Goal: Book appointment/travel/reservation

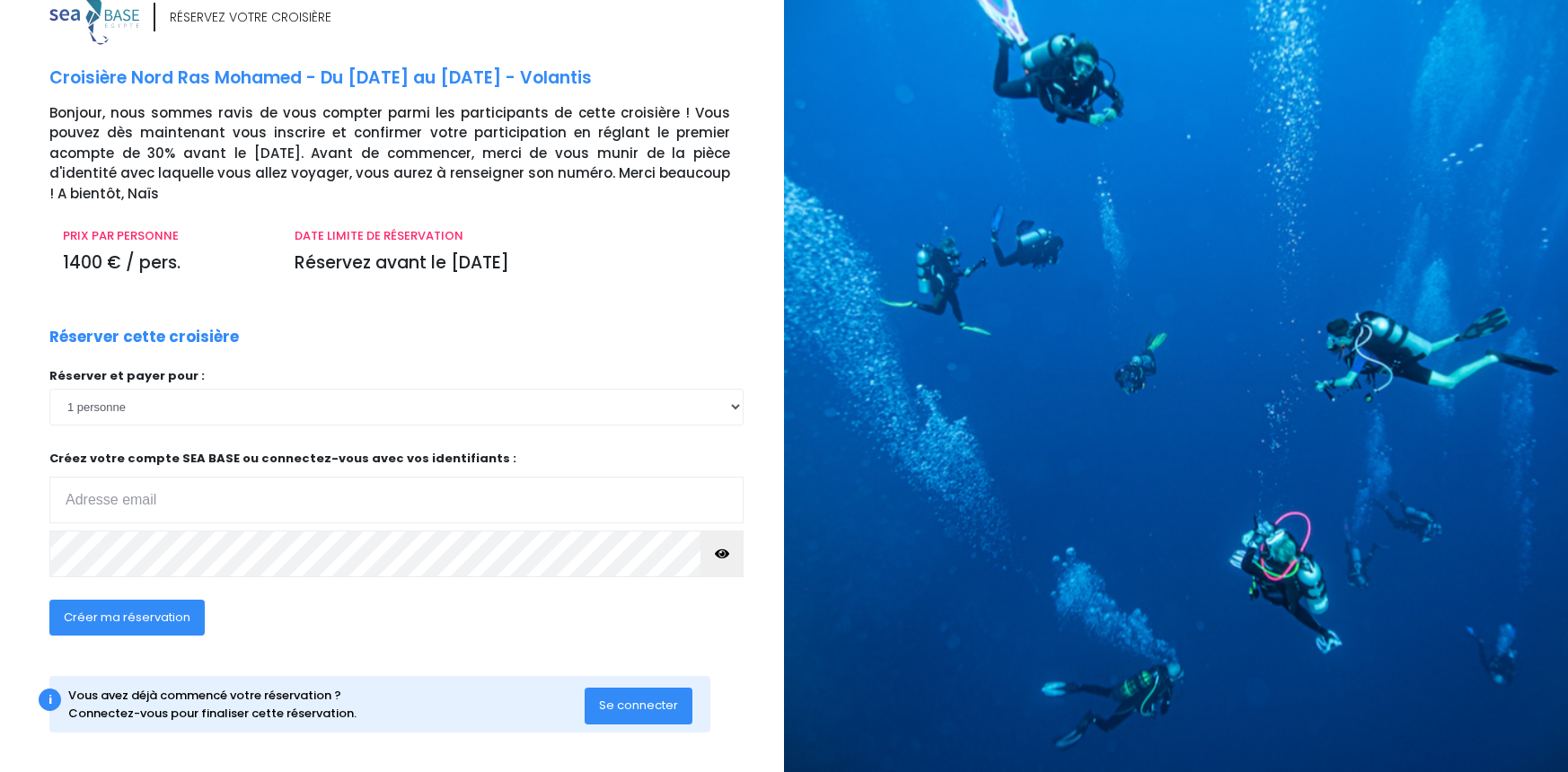
scroll to position [34, 0]
select select "2"
click at [254, 496] on input "email" at bounding box center [396, 500] width 695 height 47
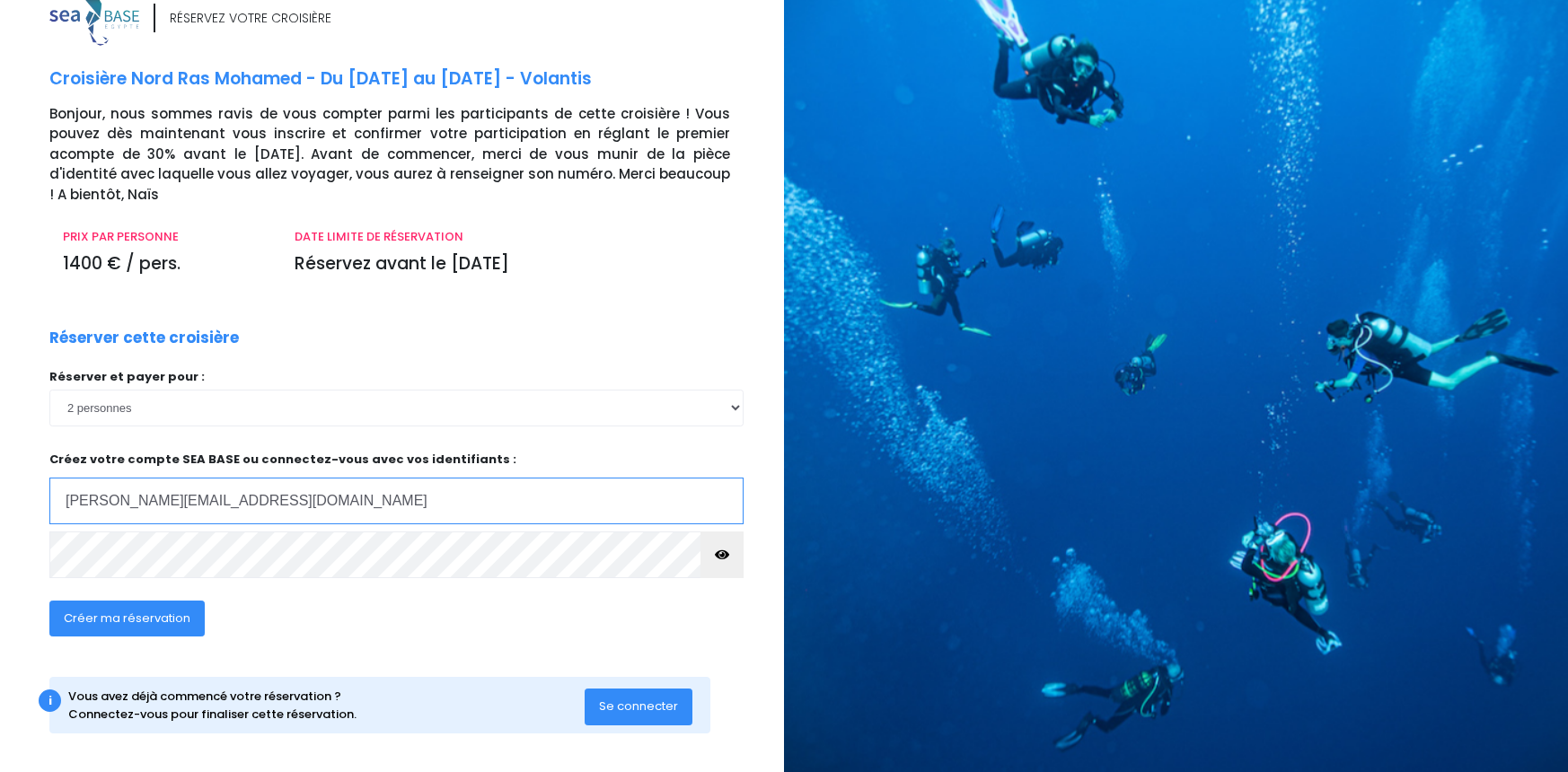
type input "audrey.roumat@gmail.com"
click at [715, 555] on icon "button" at bounding box center [722, 555] width 14 height 0
click at [157, 620] on span "Créer ma réservation" at bounding box center [127, 617] width 127 height 17
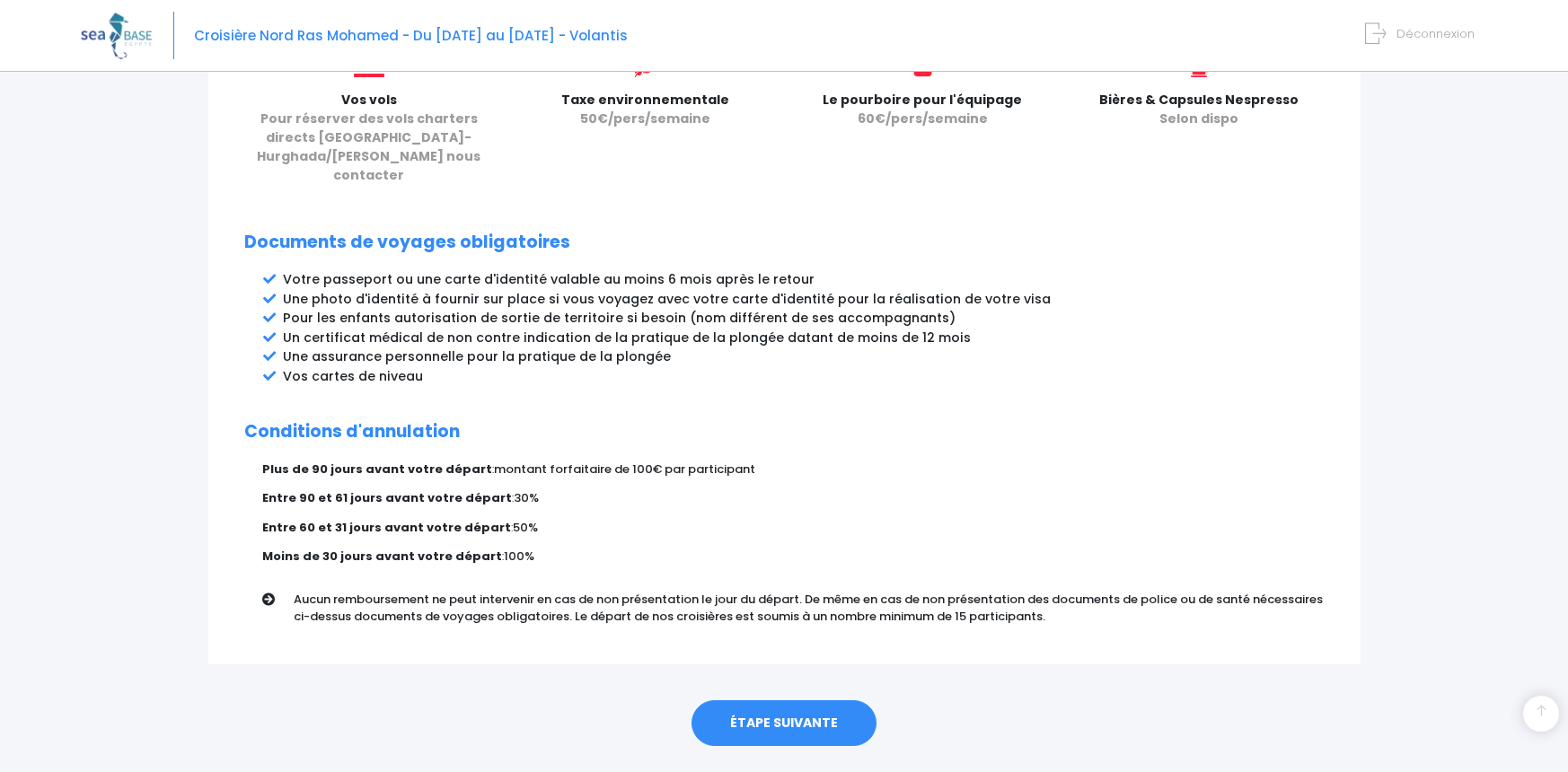
scroll to position [841, 0]
click at [762, 703] on link "ÉTAPE SUIVANTE" at bounding box center [784, 725] width 185 height 47
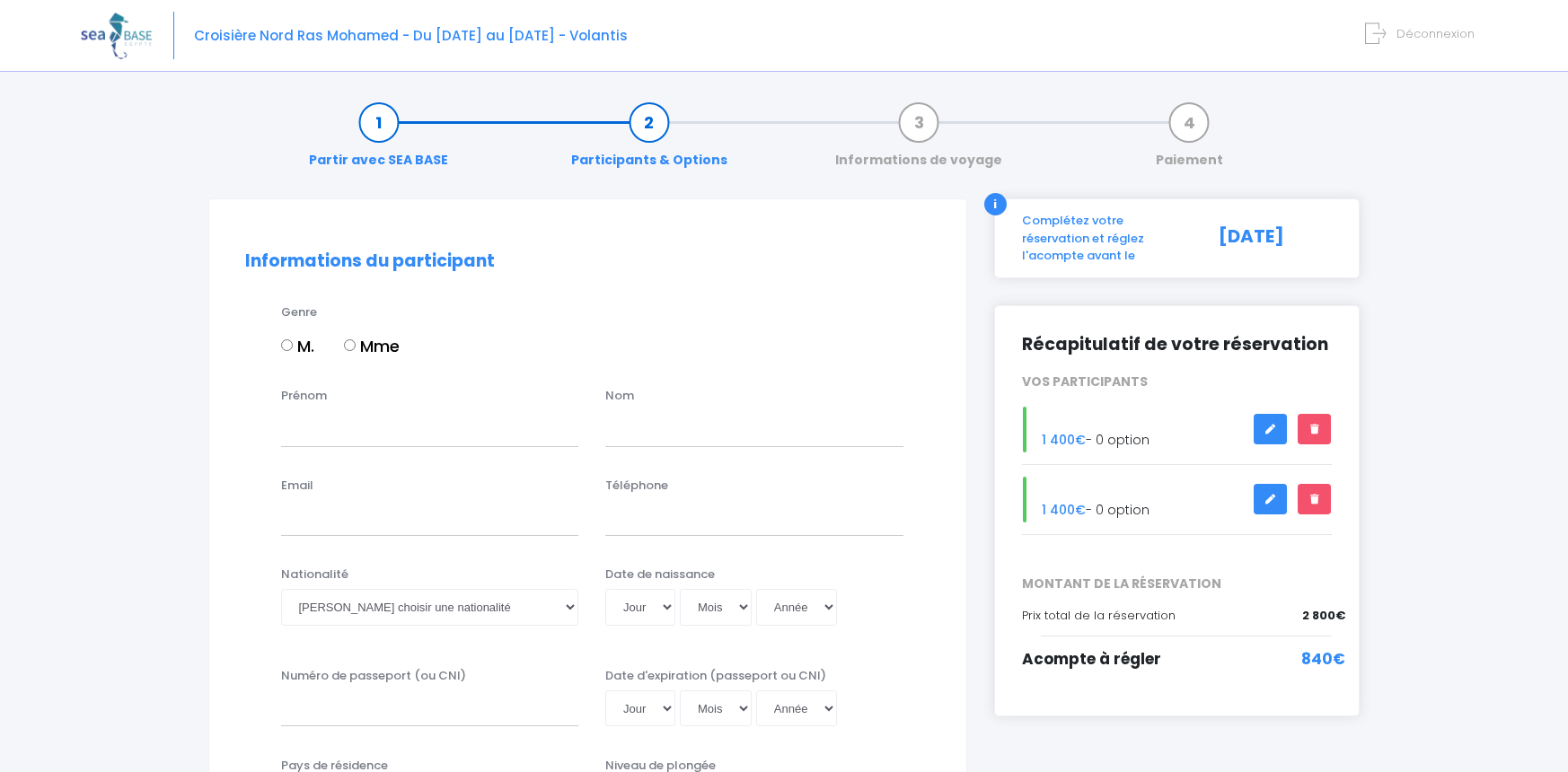
click at [293, 350] on label "M." at bounding box center [298, 346] width 34 height 24
click at [292, 350] on input "M." at bounding box center [287, 346] width 12 height 12
radio input "true"
type input "[PERSON_NAME]"
type input "roumat"
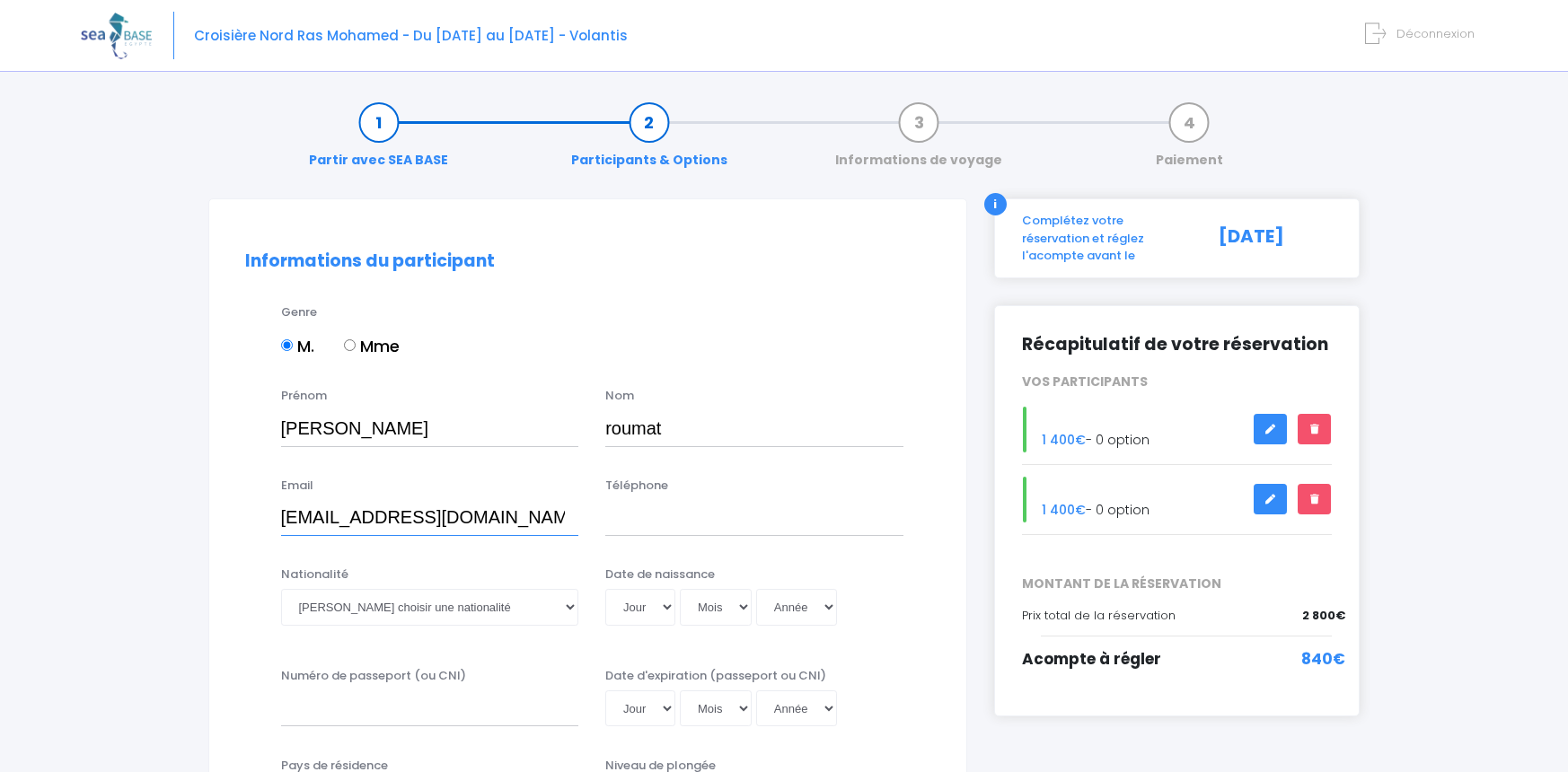
type input "florian.roumat@gmail.com"
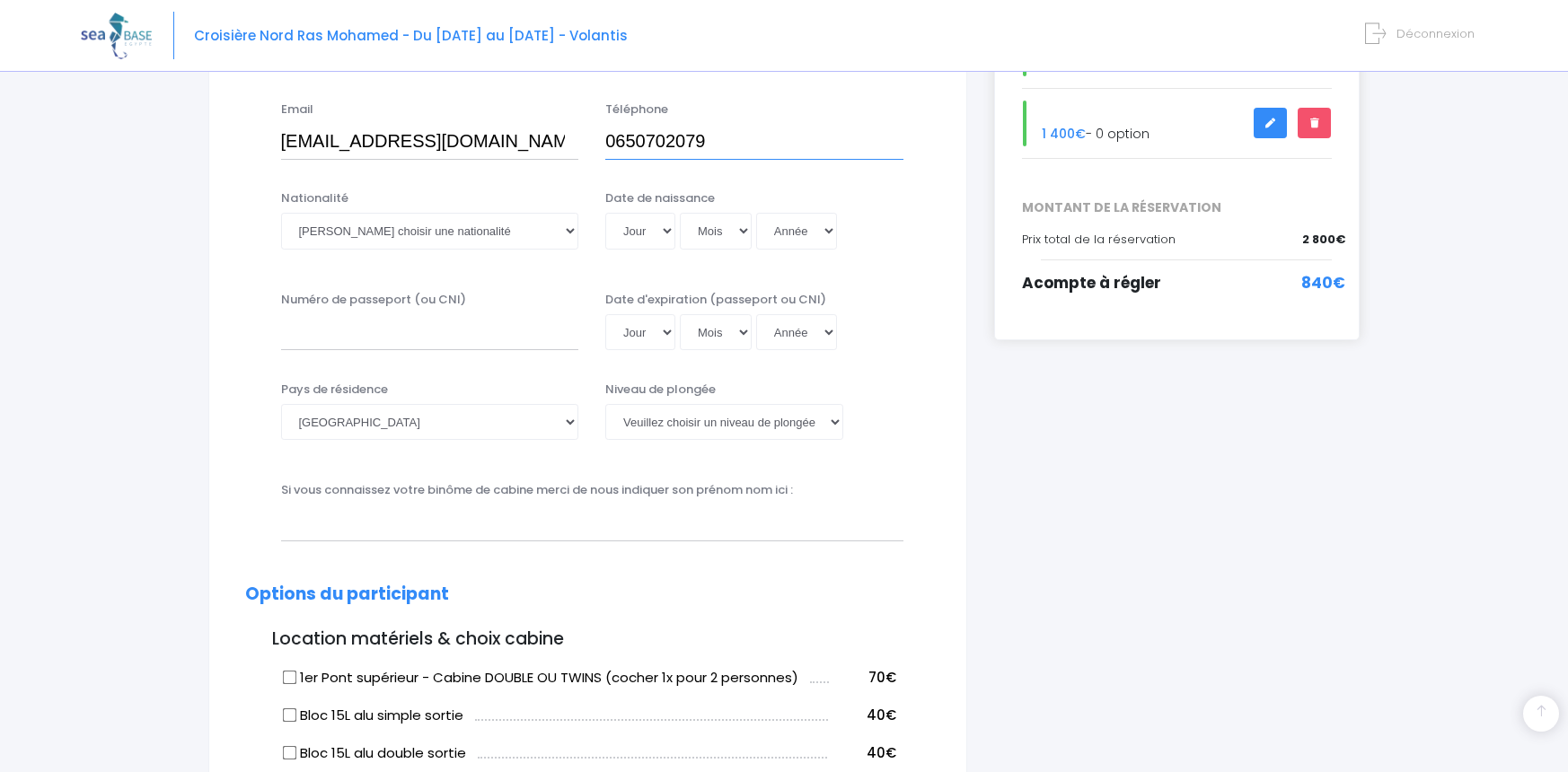
scroll to position [378, 0]
type input "0650702079"
select select "Française"
select select "25"
select select "11"
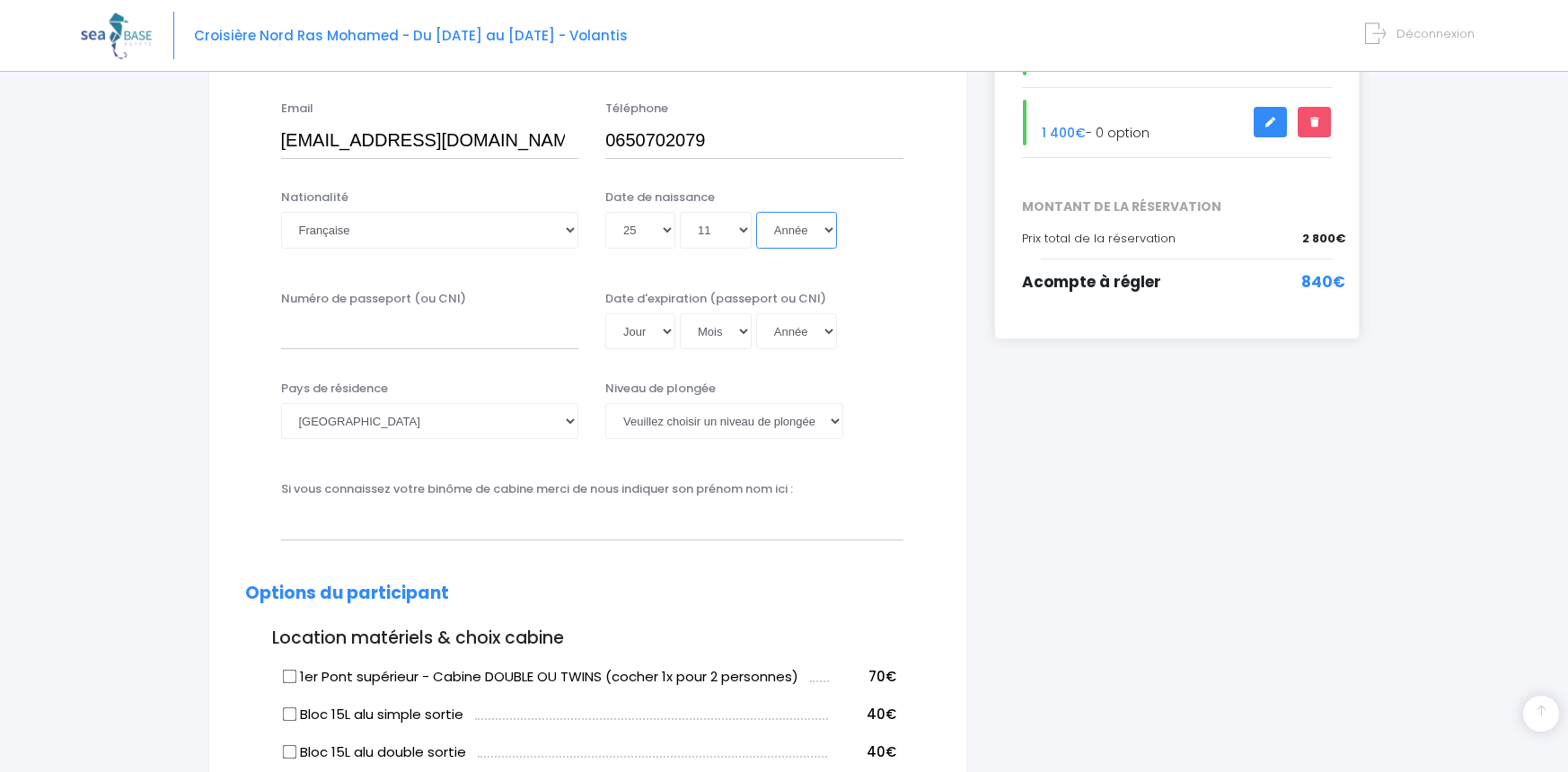
select select "1978"
type input "1978-11-25"
click at [418, 325] on input "Numéro de passeport (ou CNI)" at bounding box center [430, 331] width 298 height 36
type input "24HC78901"
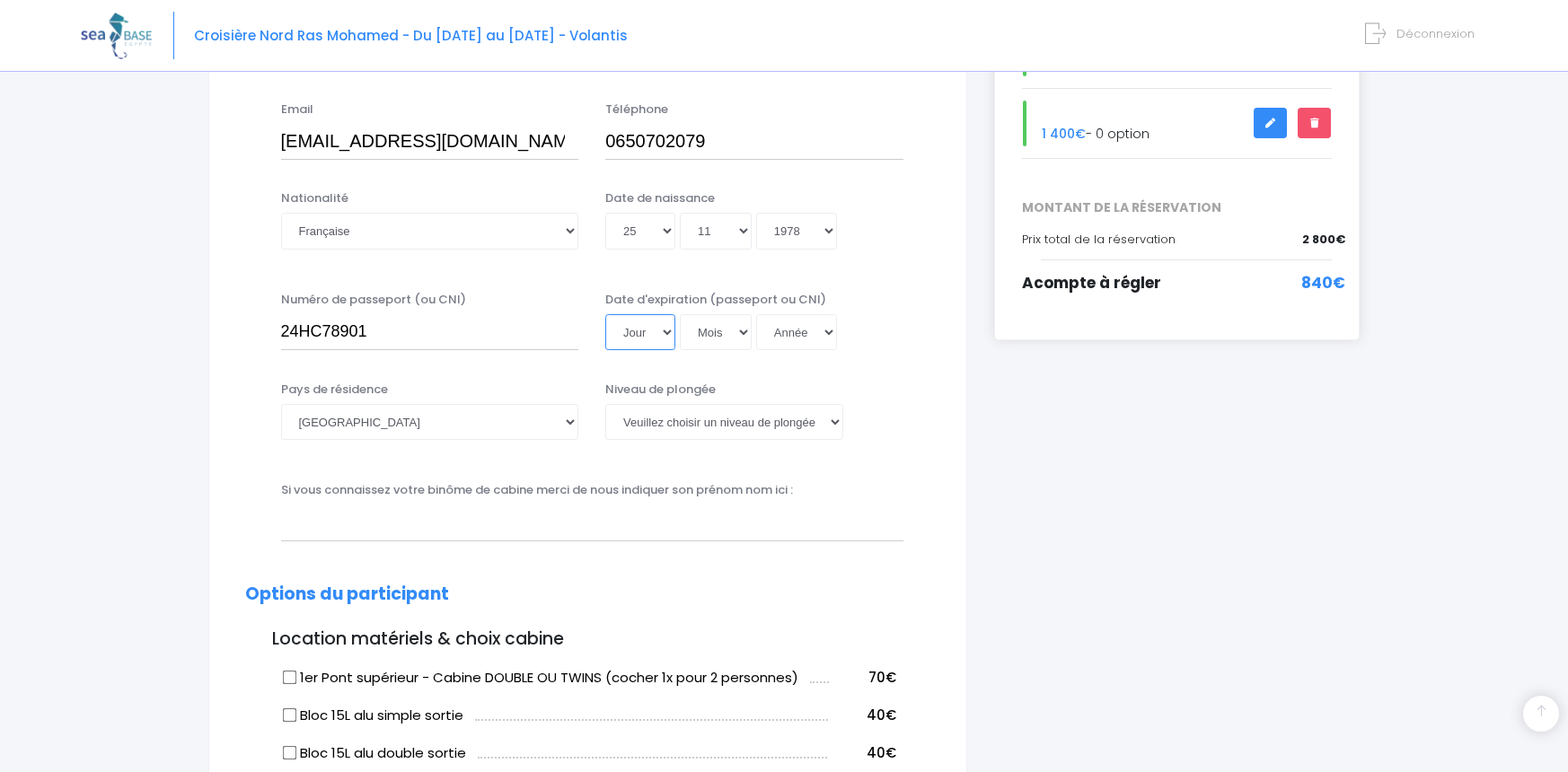
select select "02"
select select "09"
select select "2034"
type input "2034-09-02"
select select "N2"
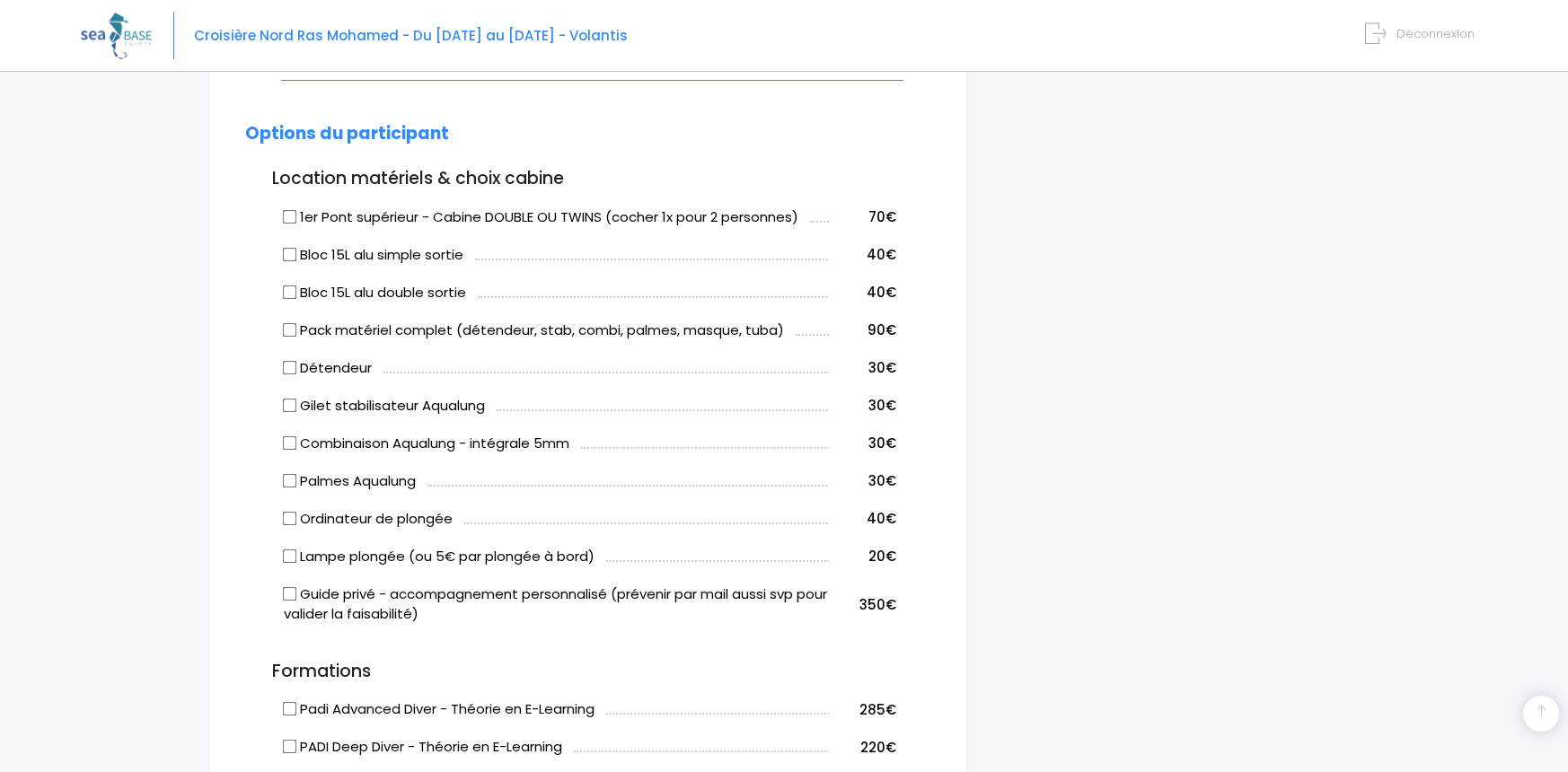
scroll to position [845, 0]
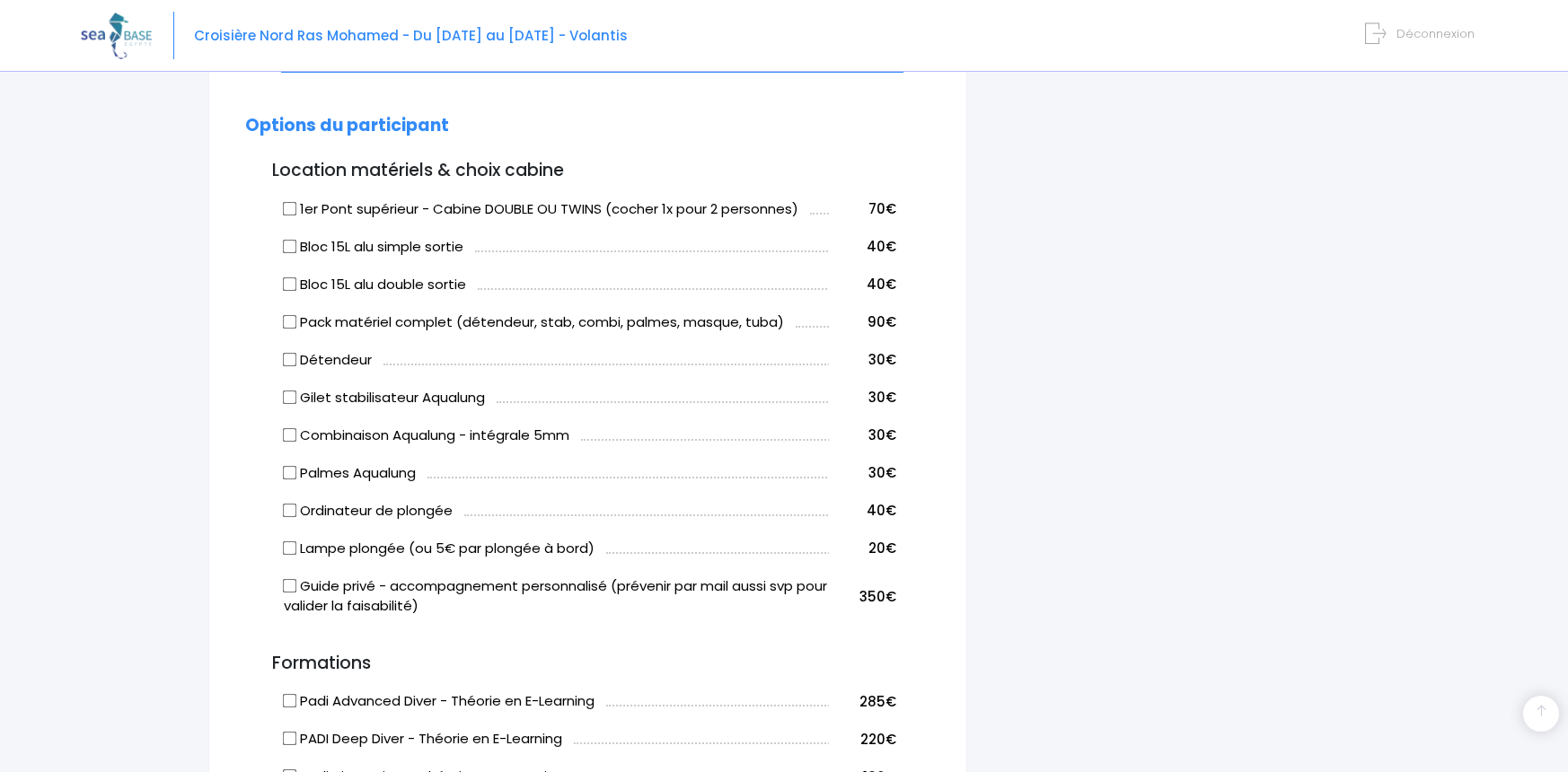
type input "Audrey ROUMAT"
click at [374, 313] on label "Pack matériel complet (détendeur, stab, combi, palmes, masque, tuba)" at bounding box center [533, 322] width 501 height 21
click at [296, 314] on input "Pack matériel complet (détendeur, stab, combi, palmes, masque, tuba)" at bounding box center [289, 321] width 14 height 14
checkbox input "true"
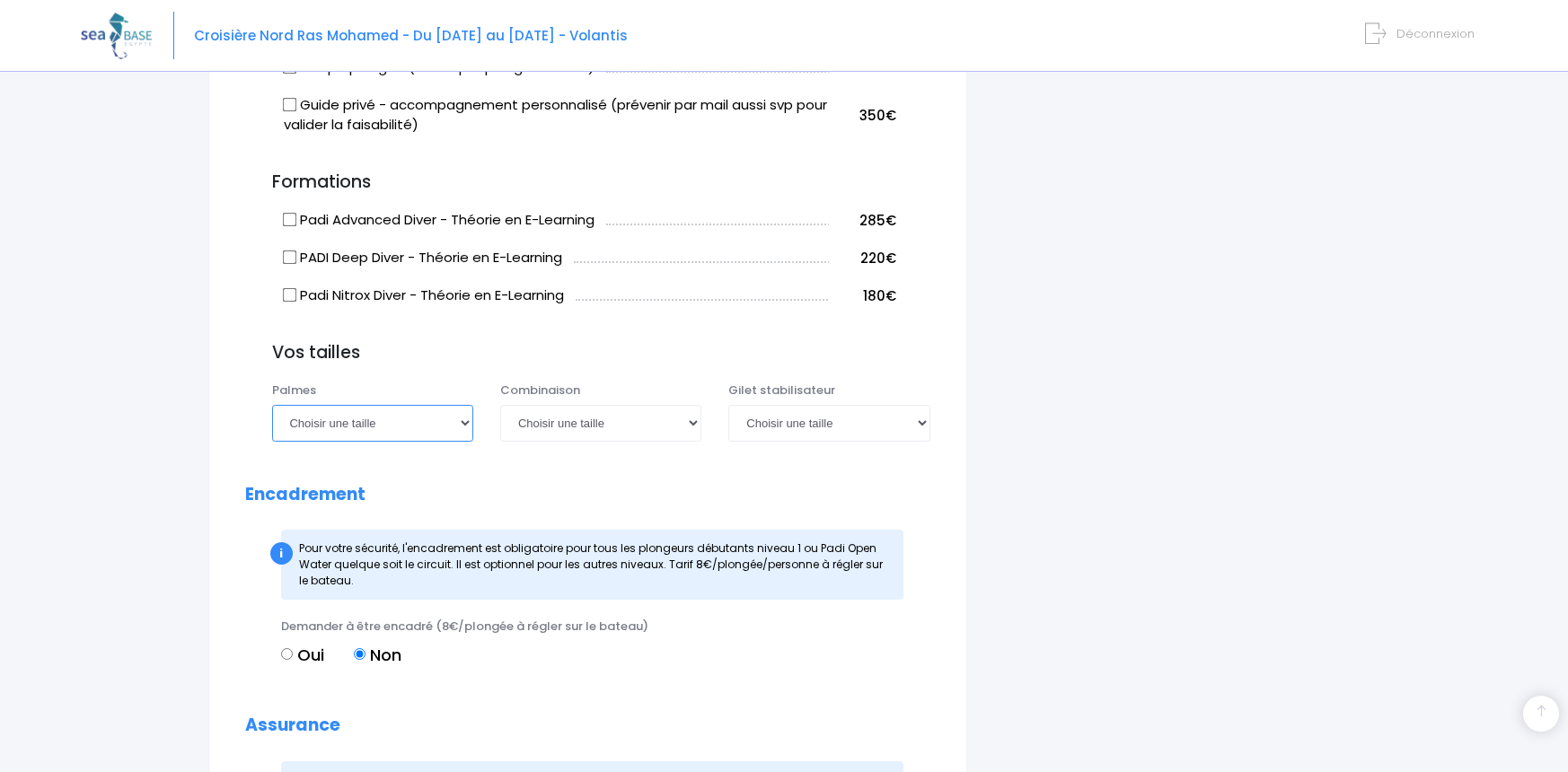
scroll to position [1330, 0]
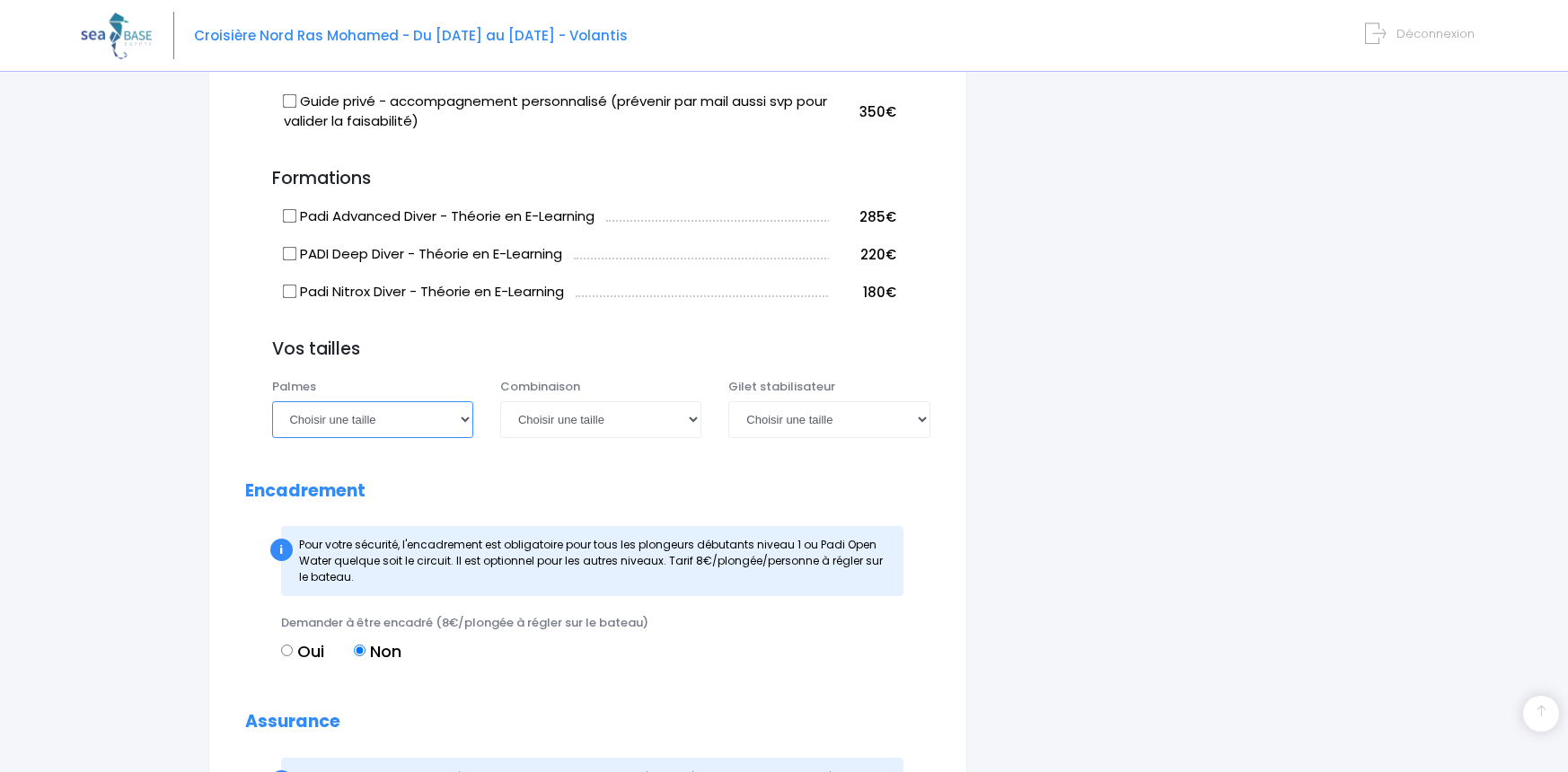
select select "42/43"
select select "L"
select select "M"
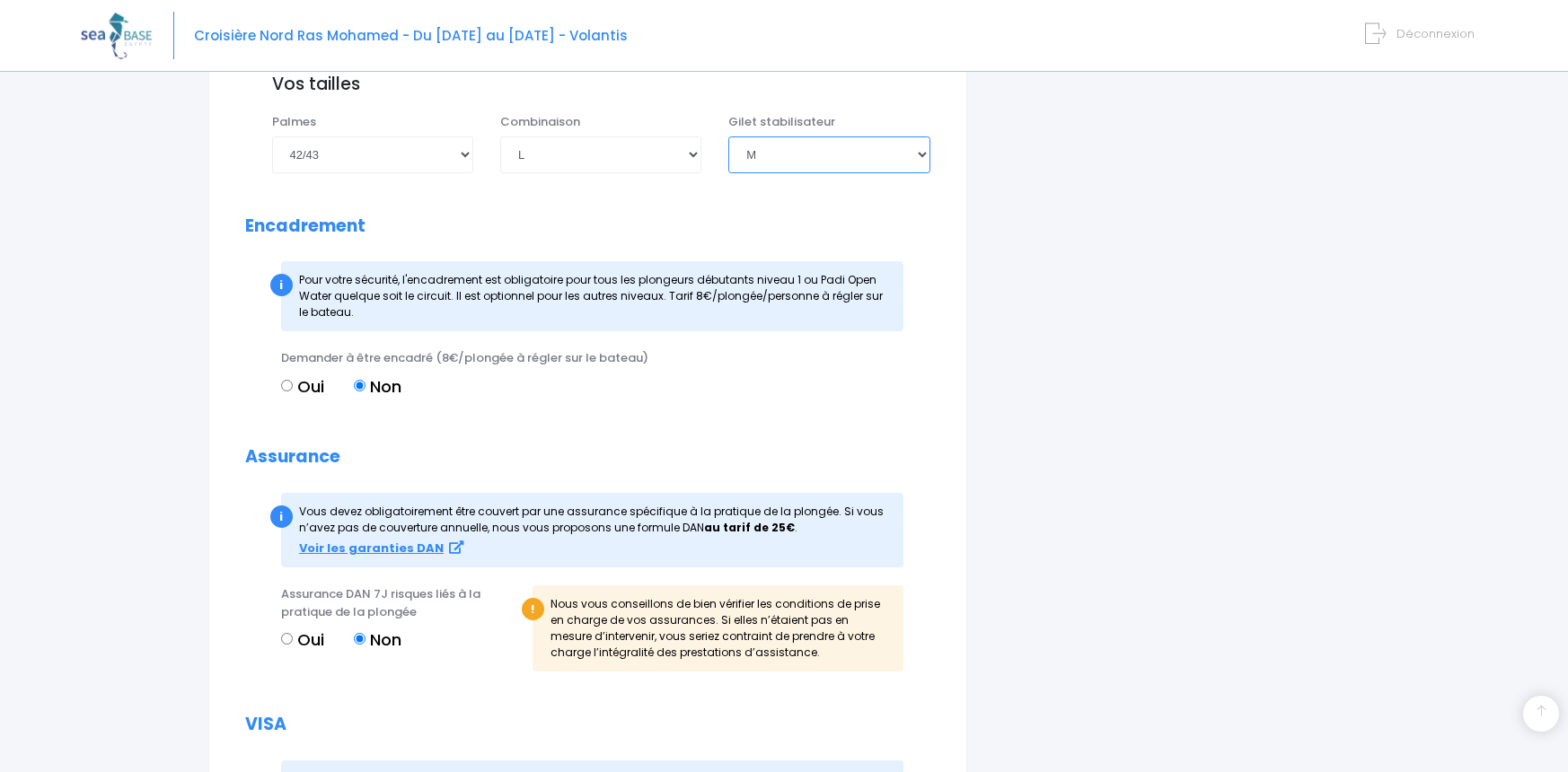
scroll to position [1599, 0]
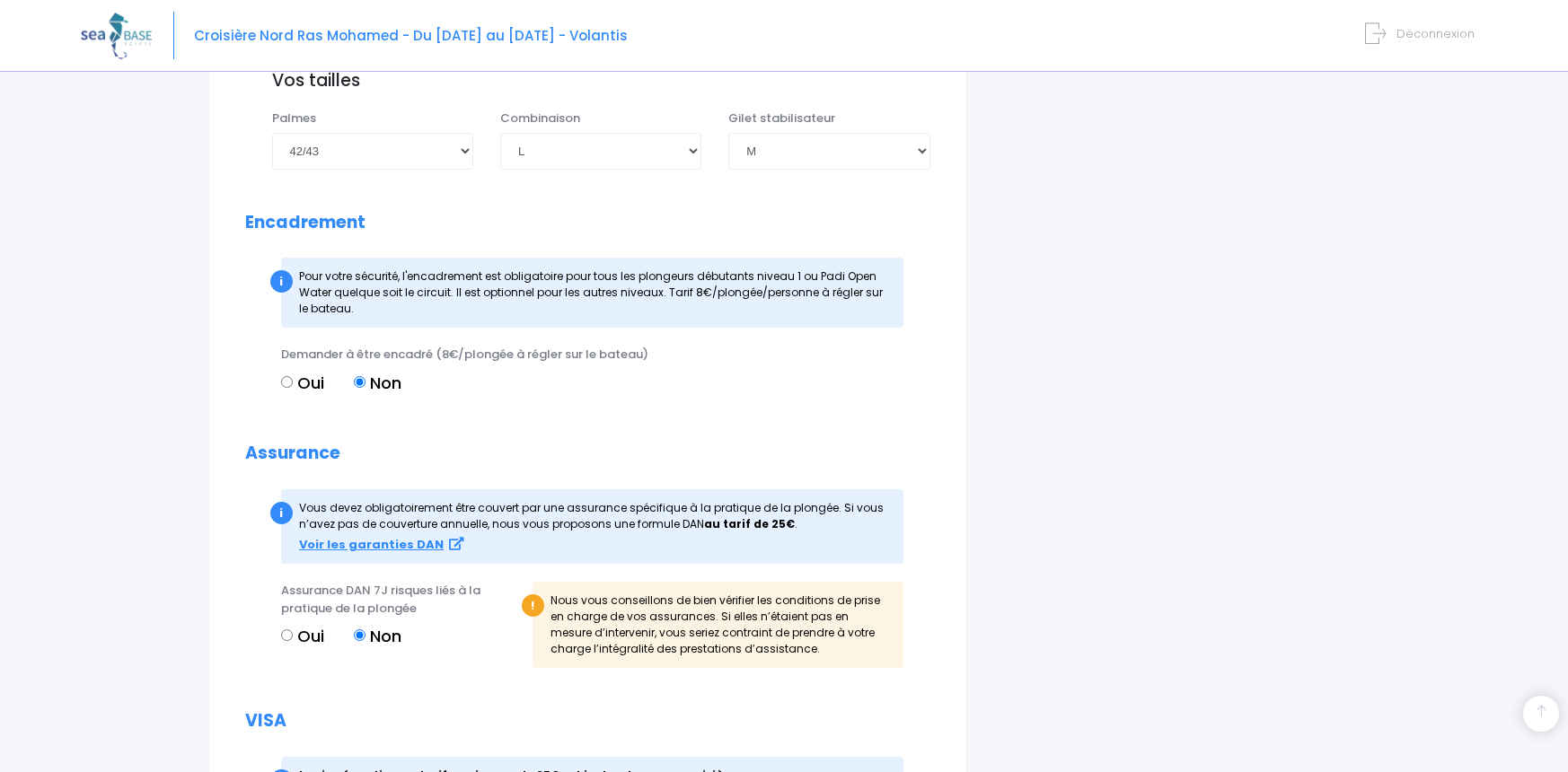
click at [290, 629] on input "Oui" at bounding box center [287, 635] width 12 height 12
radio input "true"
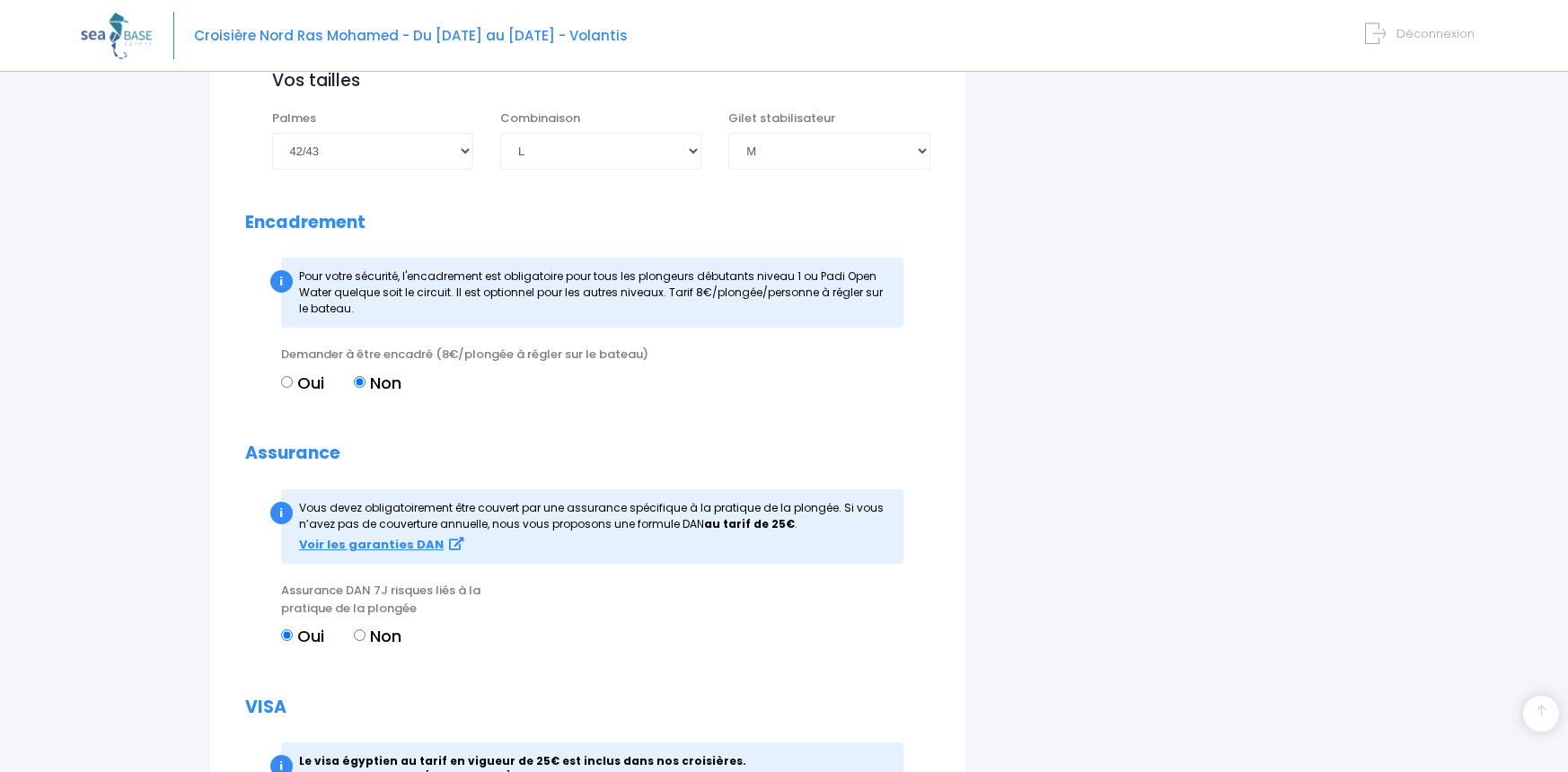
click at [361, 629] on input "Non" at bounding box center [360, 635] width 12 height 12
radio input "true"
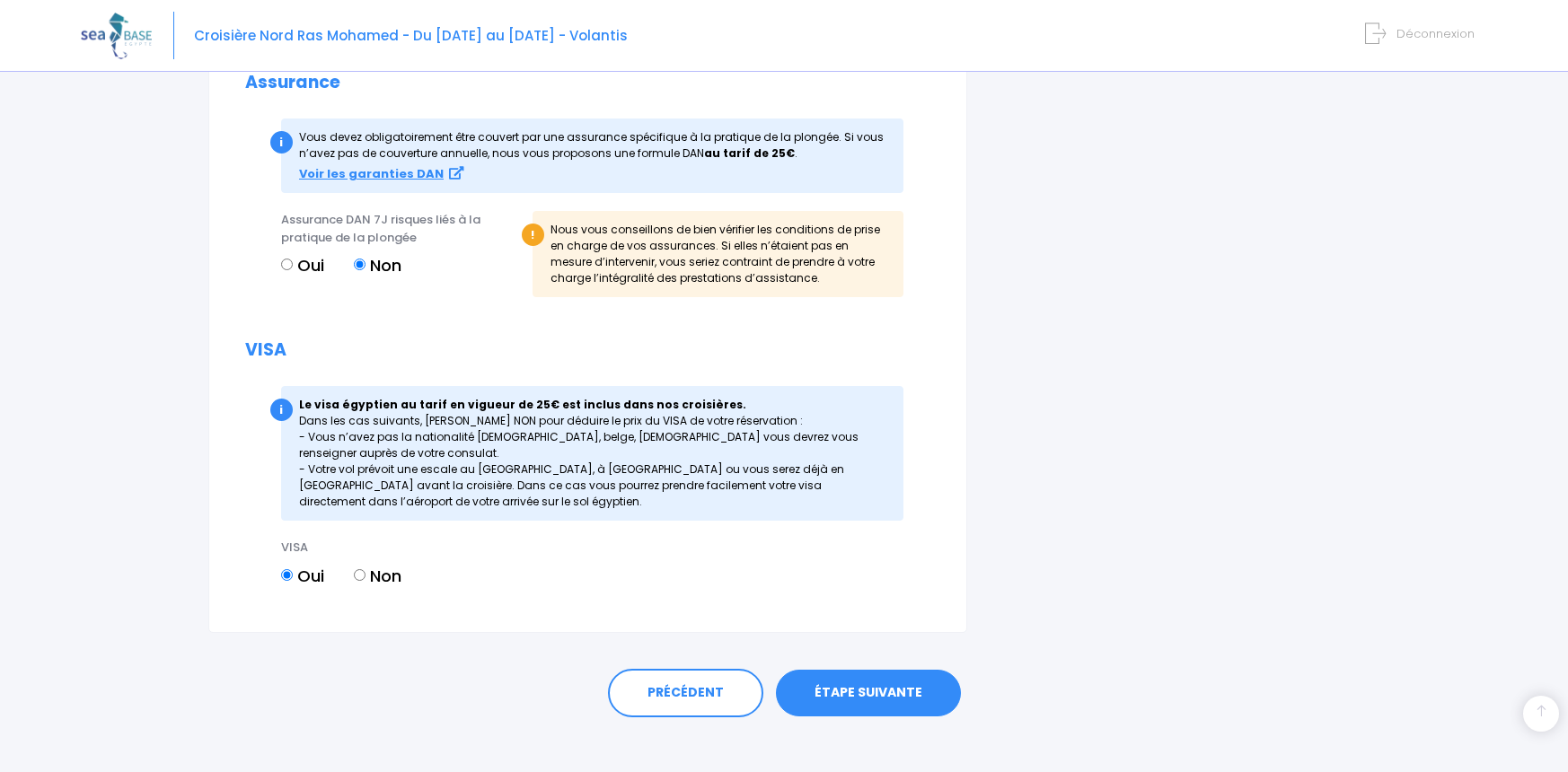
scroll to position [1968, 0]
click at [934, 677] on link "ÉTAPE SUIVANTE" at bounding box center [868, 694] width 185 height 47
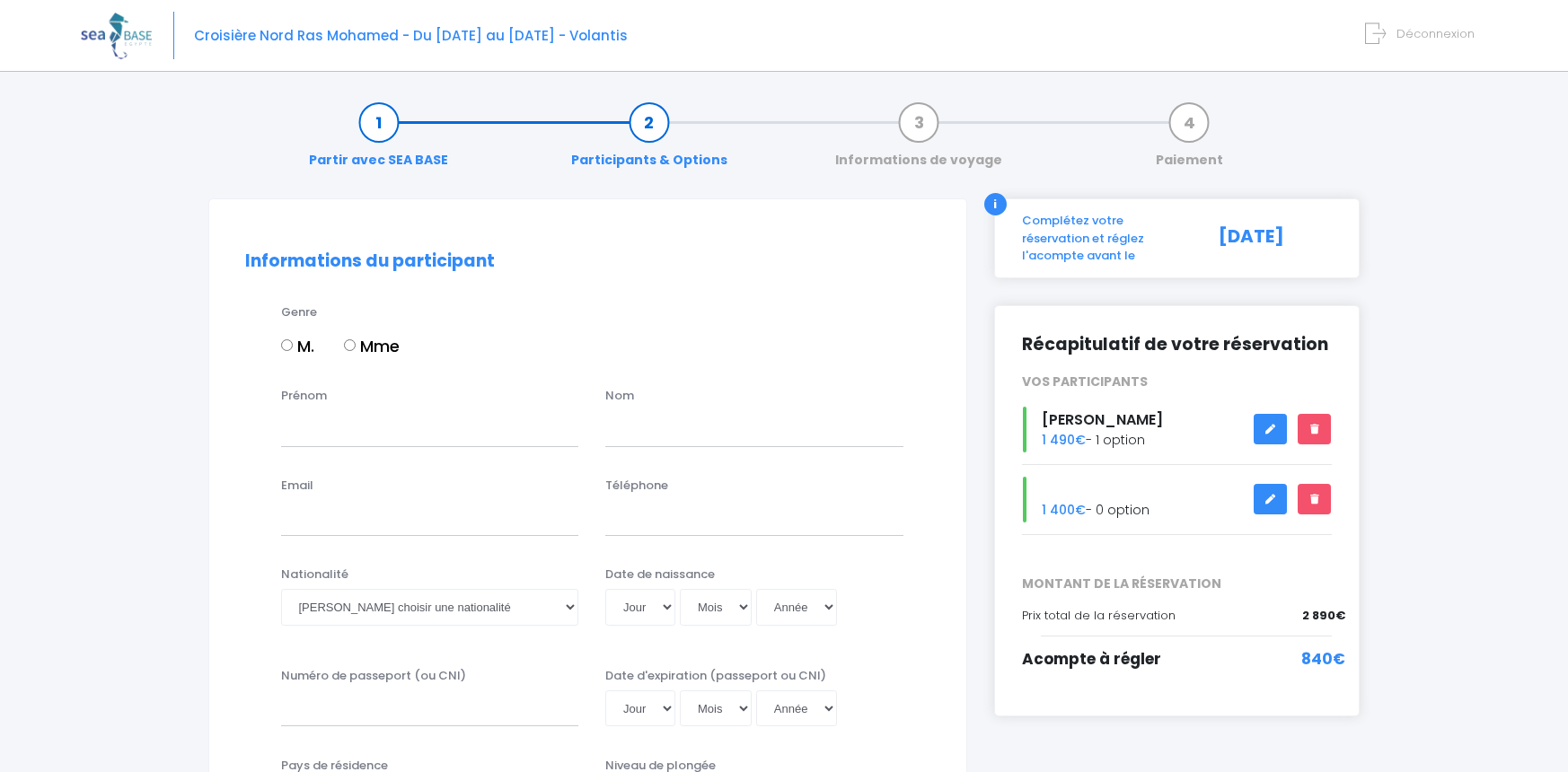
click at [351, 349] on input "Mme" at bounding box center [350, 346] width 12 height 12
radio input "true"
type input "audrey"
type input "roumat"
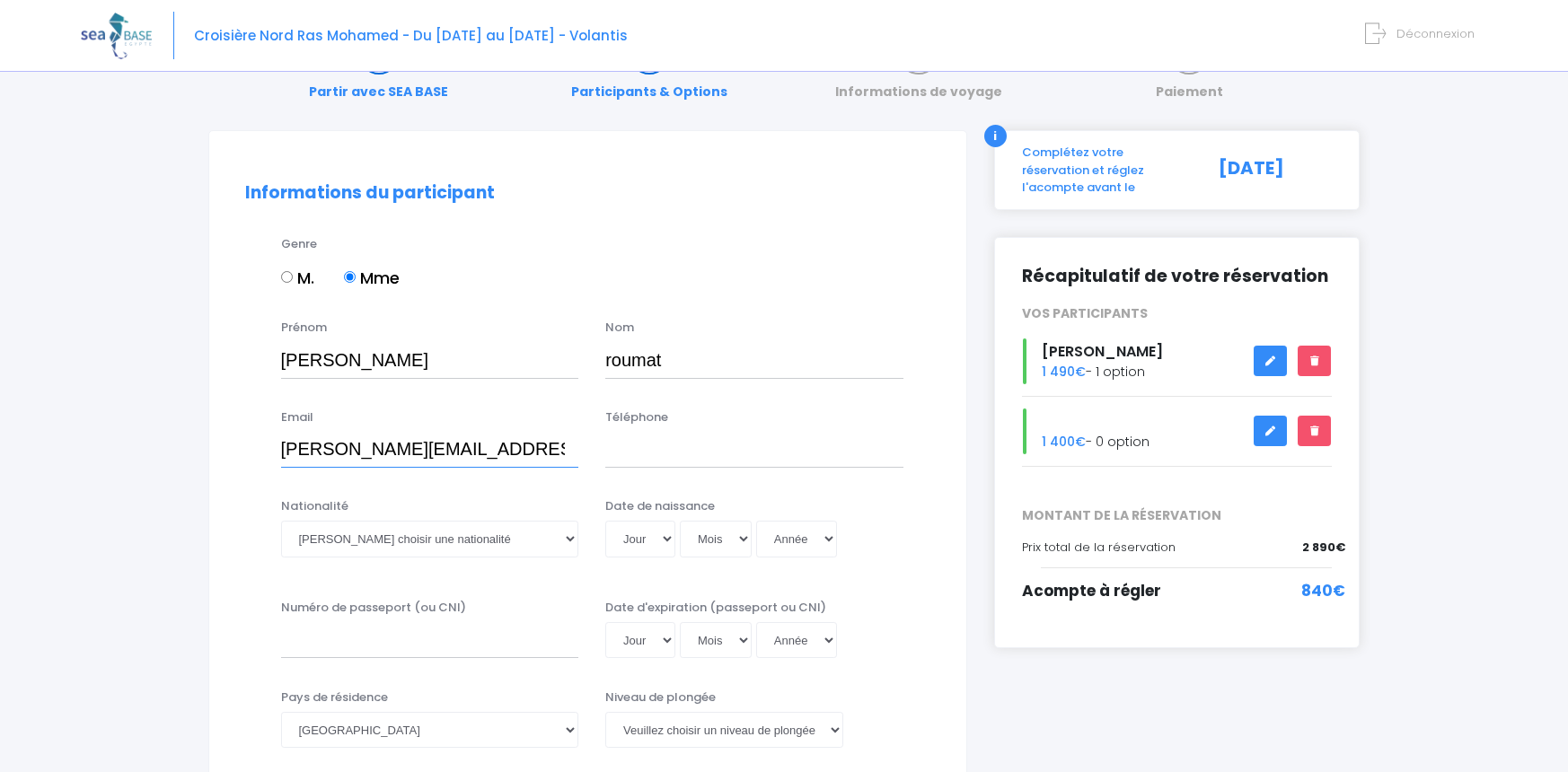
scroll to position [70, 0]
type input "audrey.roumat@gmail.com"
type input "0658554079"
select select "Française"
select select "25"
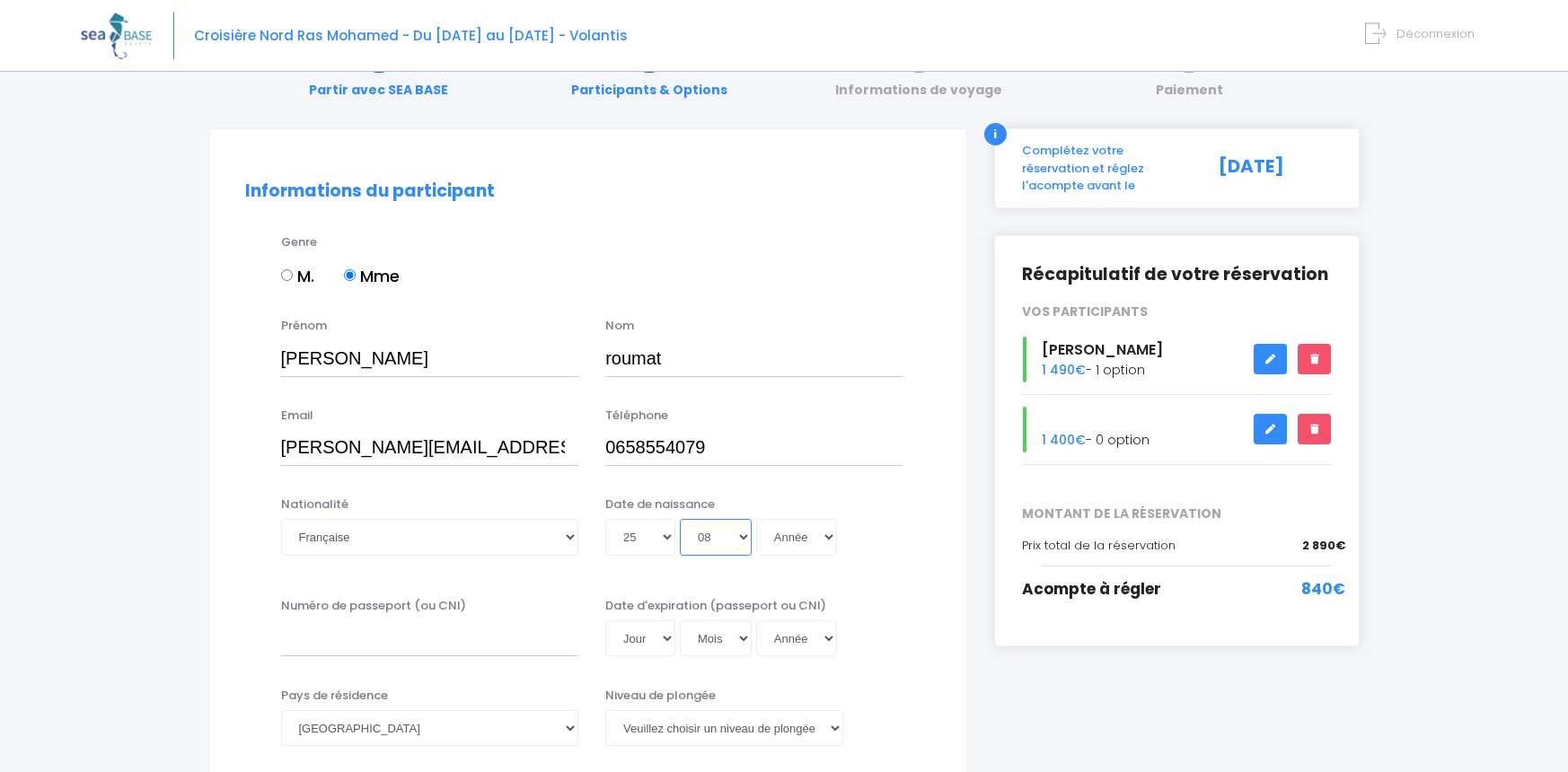
select select "07"
select select "1978"
type input "1978-07-25"
click at [515, 621] on input "Numéro de passeport (ou CNI)" at bounding box center [430, 638] width 298 height 36
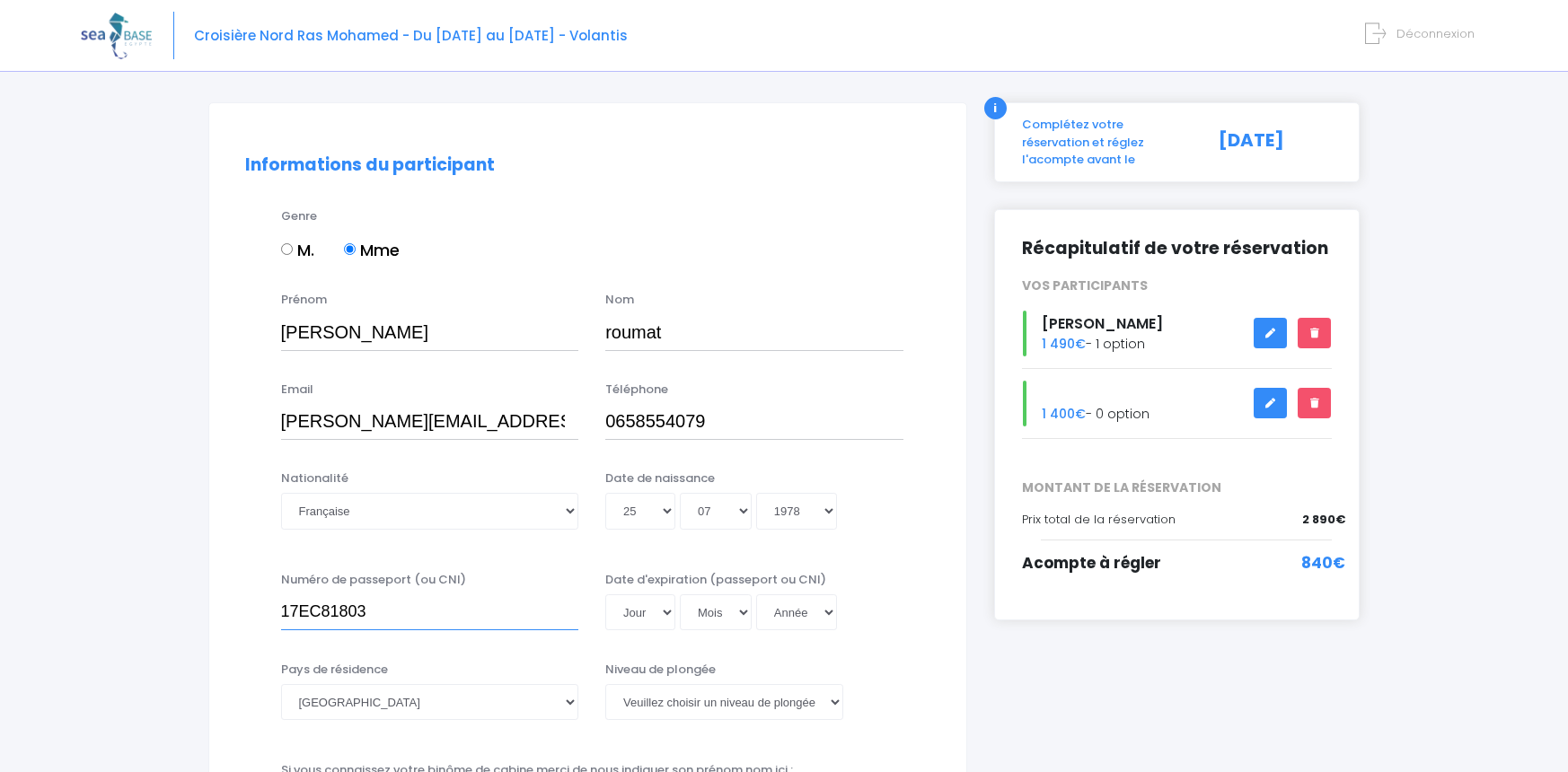
scroll to position [94, 0]
type input "17EC81803"
select select "18"
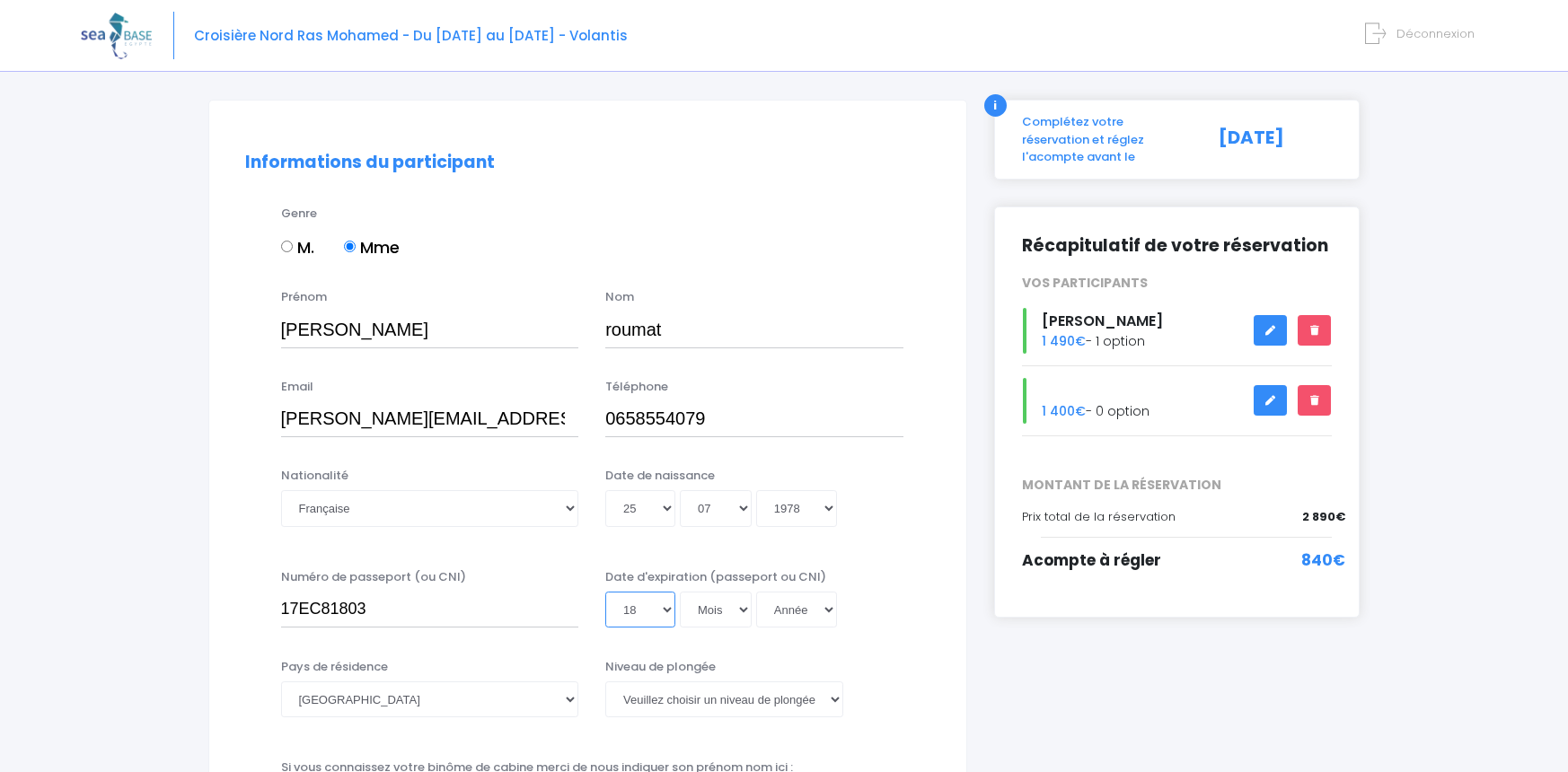
scroll to position [100, 0]
select select "09"
select select "2027"
type input "2027-09-18"
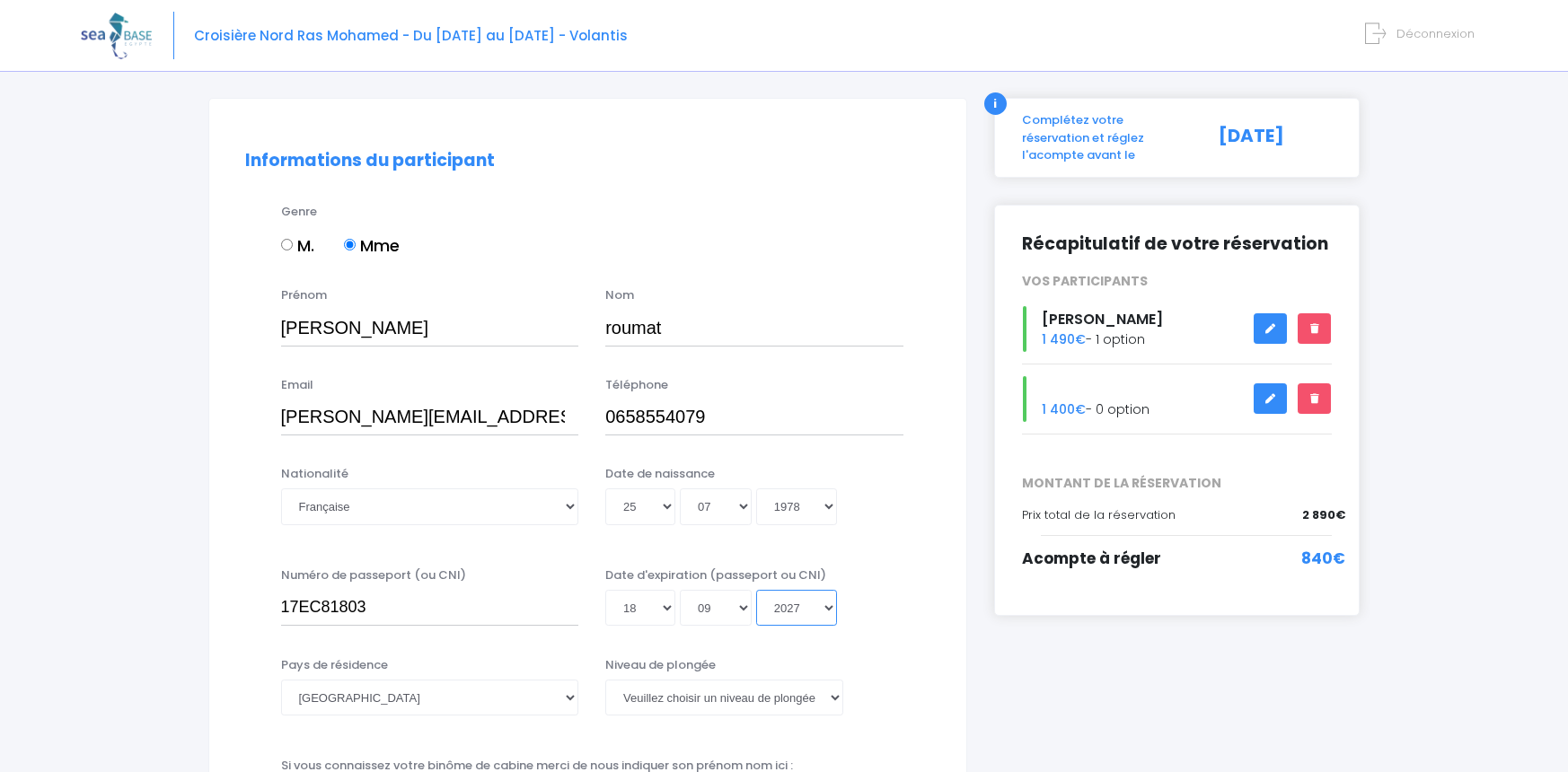
scroll to position [128, 0]
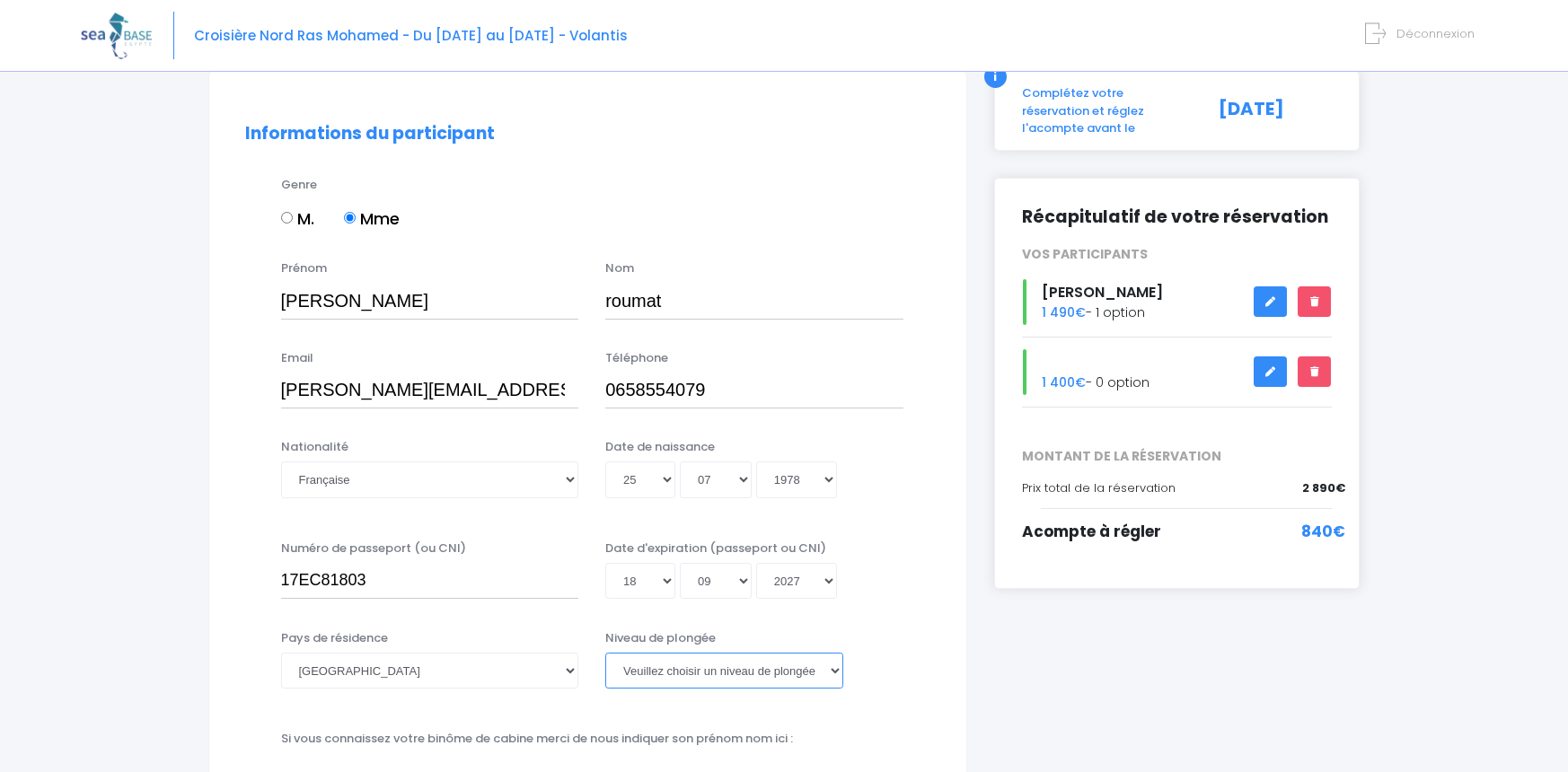
select select "N2"
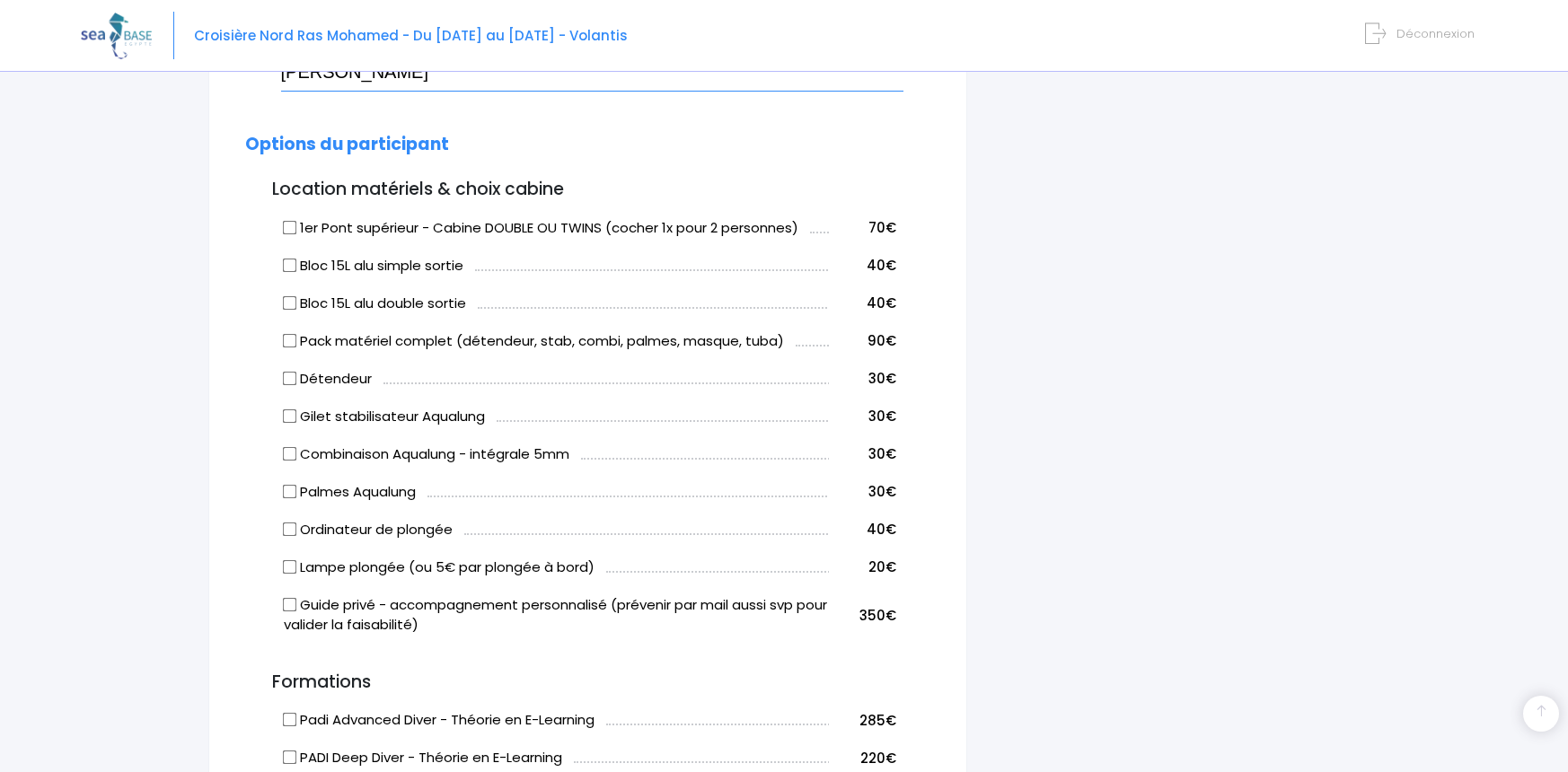
scroll to position [828, 0]
type input "Florian ROUMAT"
click at [294, 340] on label "Pack matériel complet (détendeur, stab, combi, palmes, masque, tuba)" at bounding box center [533, 340] width 501 height 21
click at [294, 340] on input "Pack matériel complet (détendeur, stab, combi, palmes, masque, tuba)" at bounding box center [289, 338] width 14 height 14
checkbox input "true"
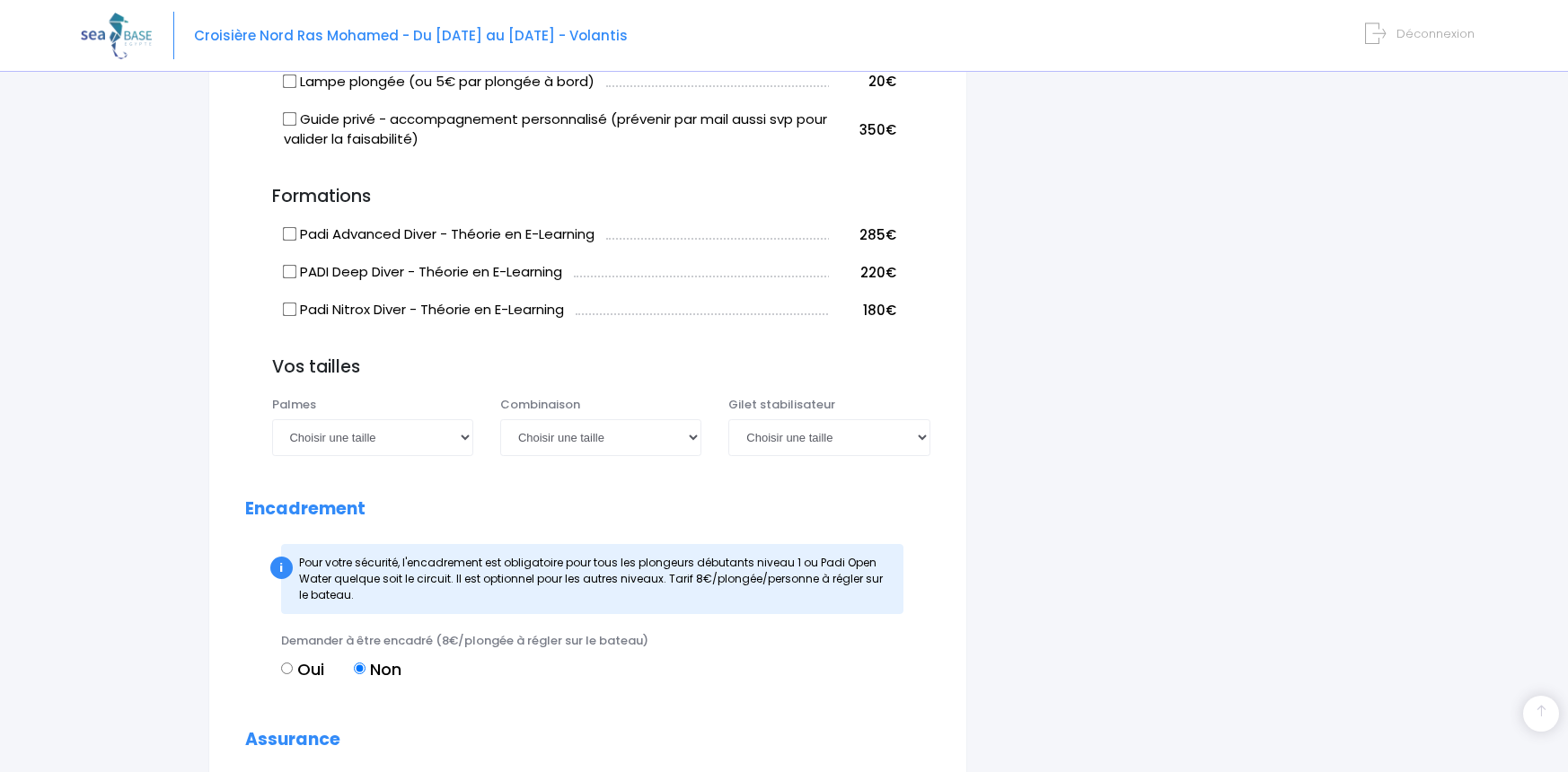
scroll to position [1314, 0]
select select "40/41"
select select "M"
select select "S"
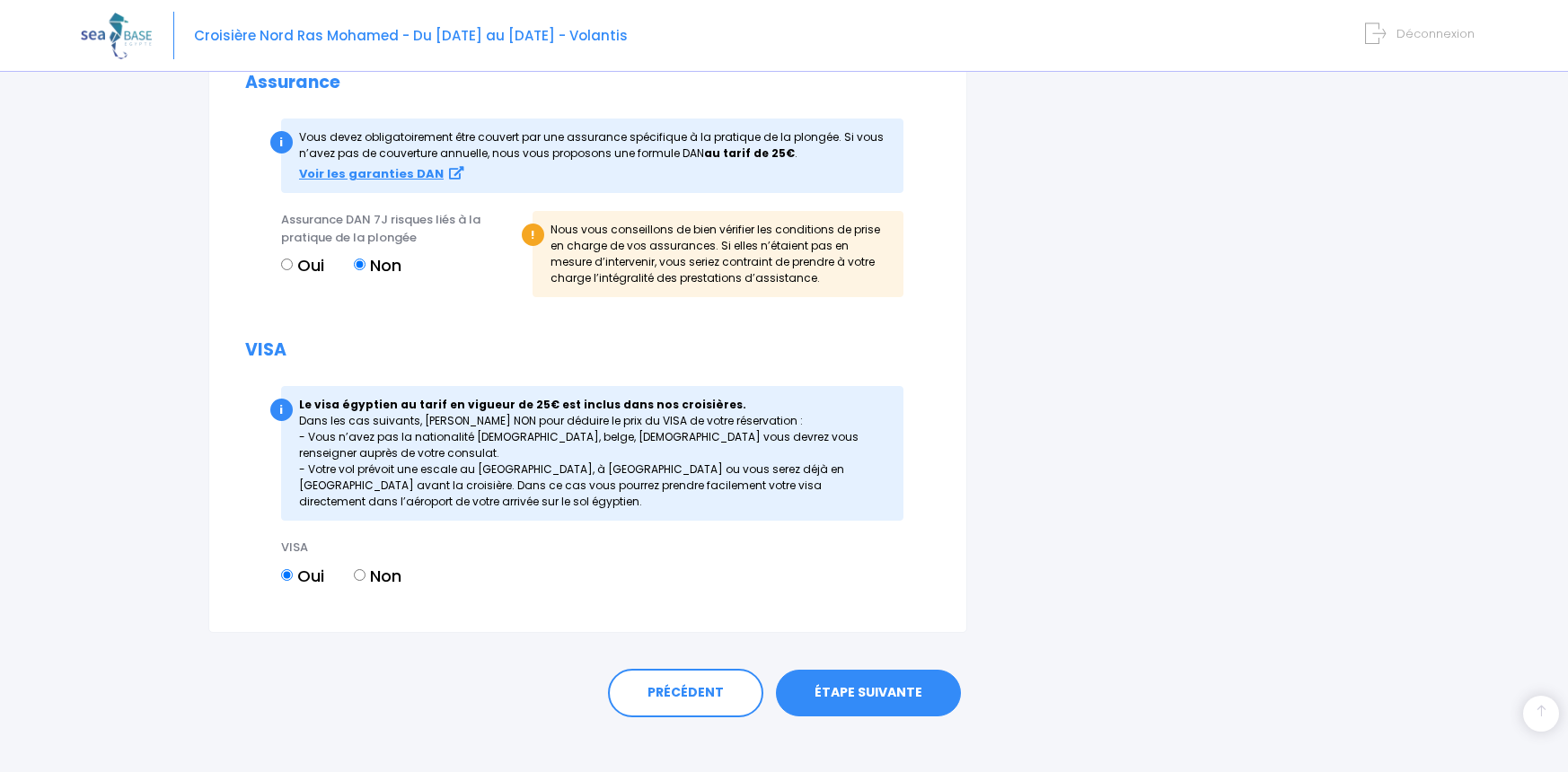
scroll to position [1968, 0]
click at [876, 691] on link "ÉTAPE SUIVANTE" at bounding box center [868, 694] width 185 height 47
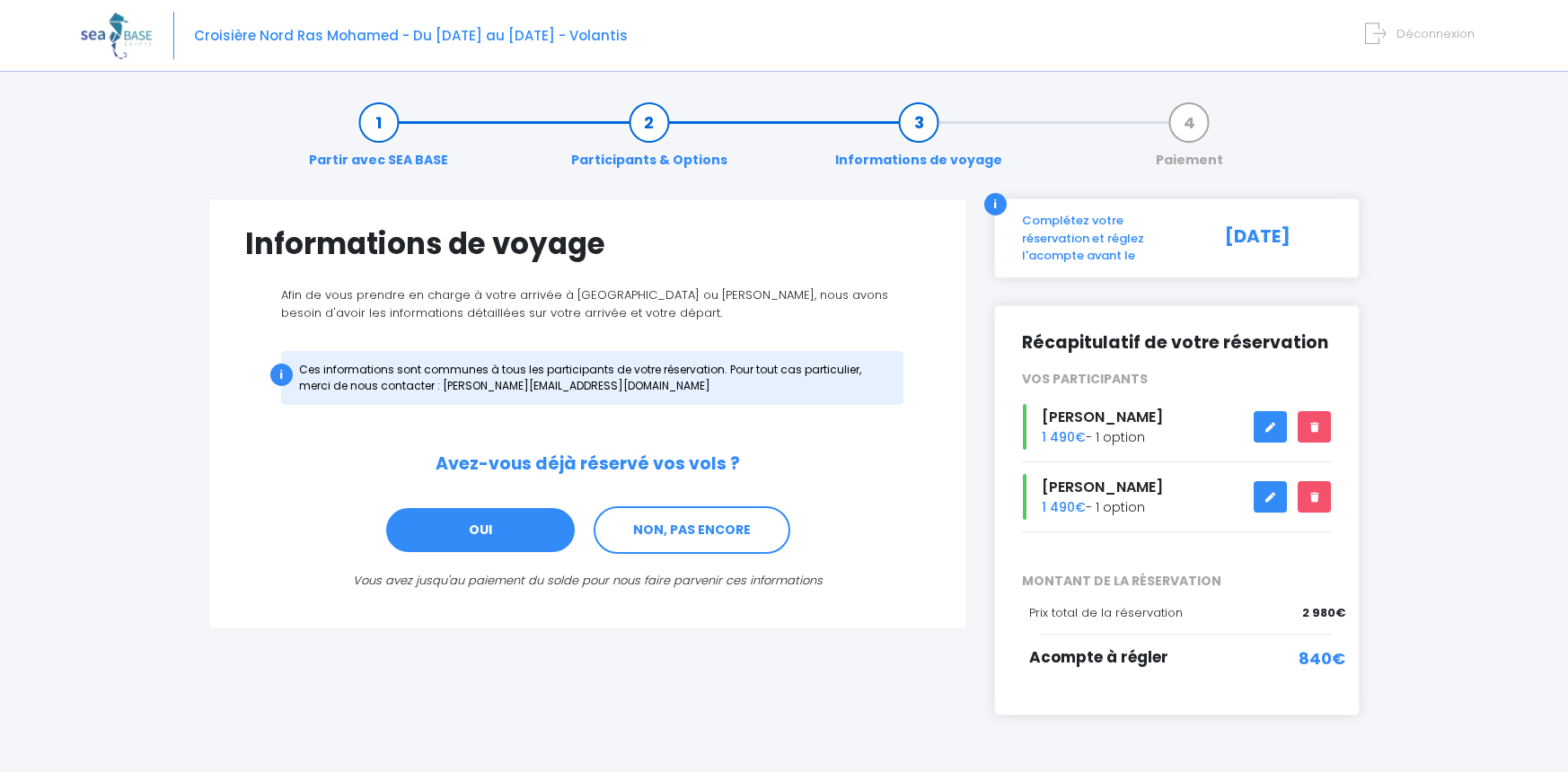
click at [522, 535] on link "OUI" at bounding box center [481, 530] width 192 height 49
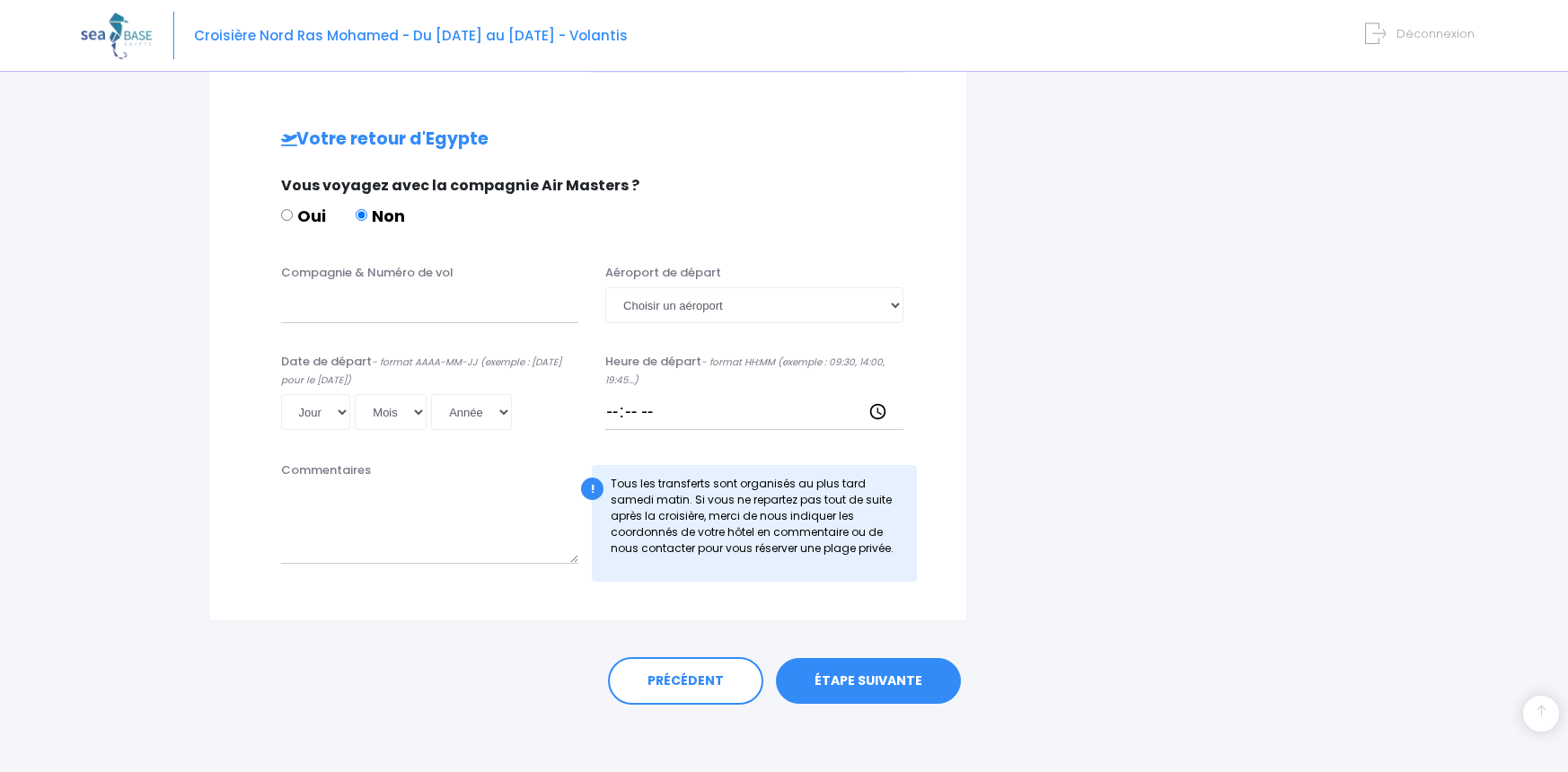
scroll to position [1019, 0]
click at [849, 670] on link "ÉTAPE SUIVANTE" at bounding box center [868, 683] width 185 height 47
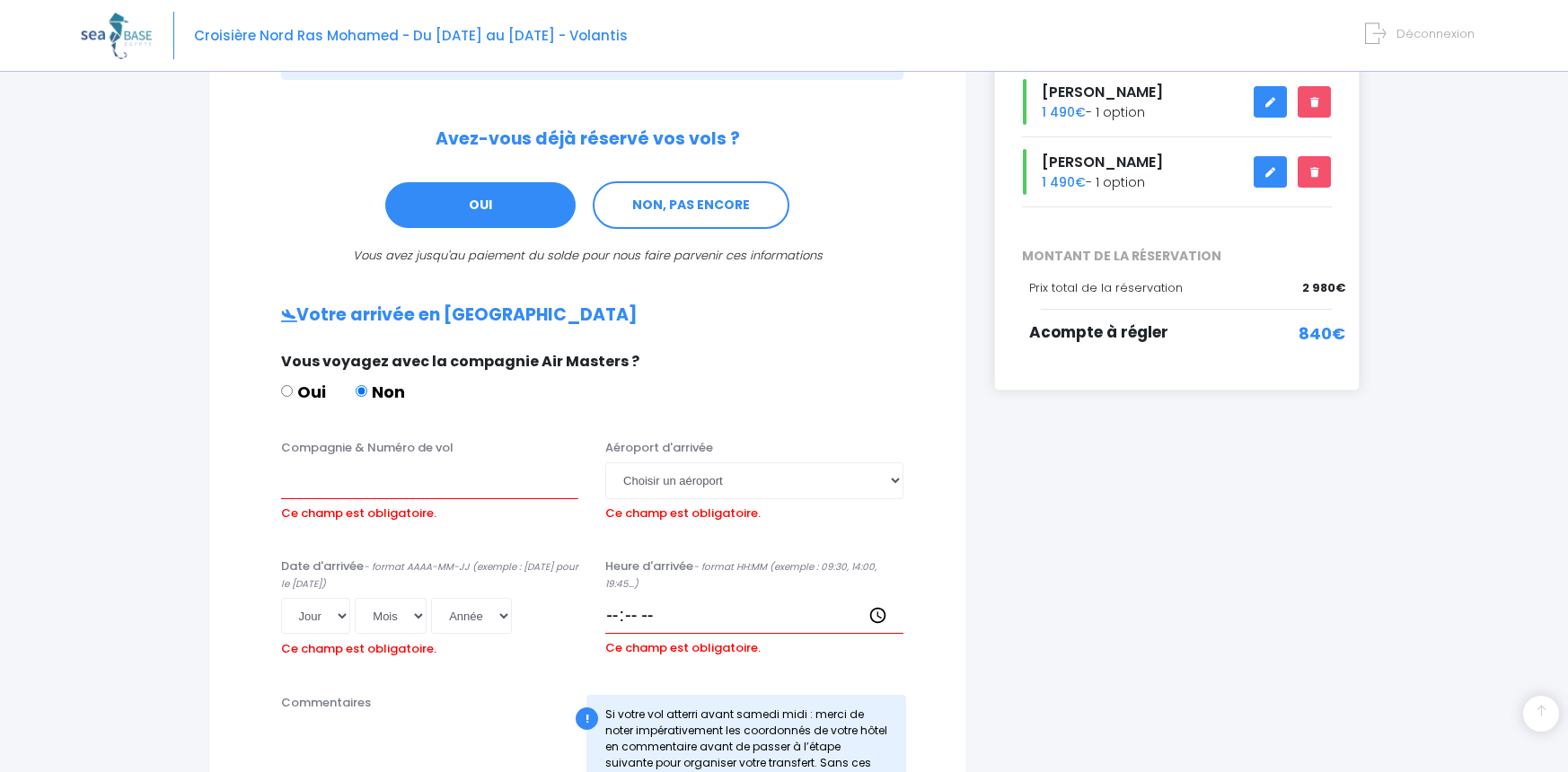
scroll to position [322, 0]
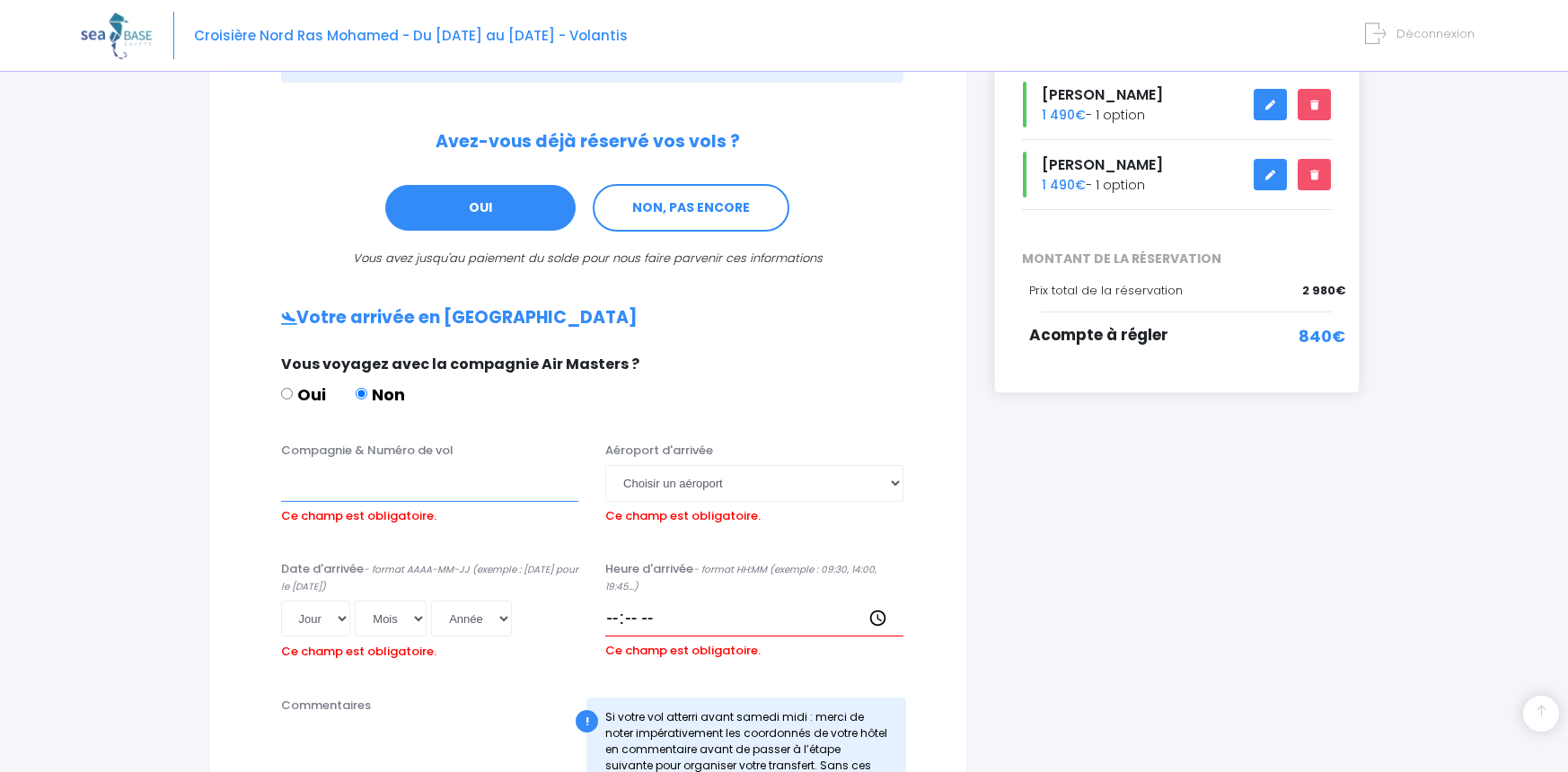
click at [426, 484] on input "Compagnie & Numéro de vol" at bounding box center [430, 483] width 298 height 36
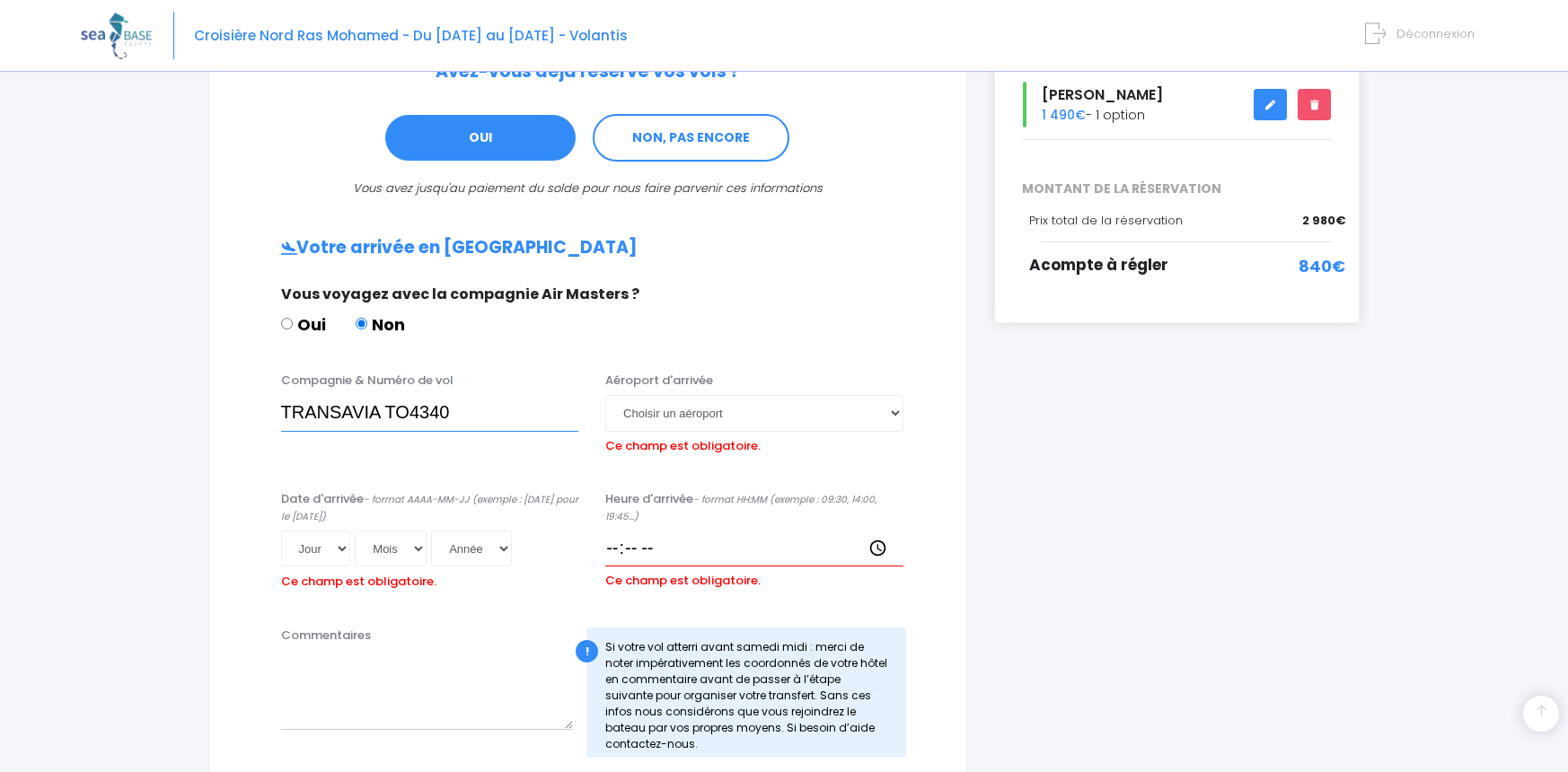
scroll to position [392, 0]
type input "TRANSAVIA TO4340"
select select "25"
select select "04"
select select "2026"
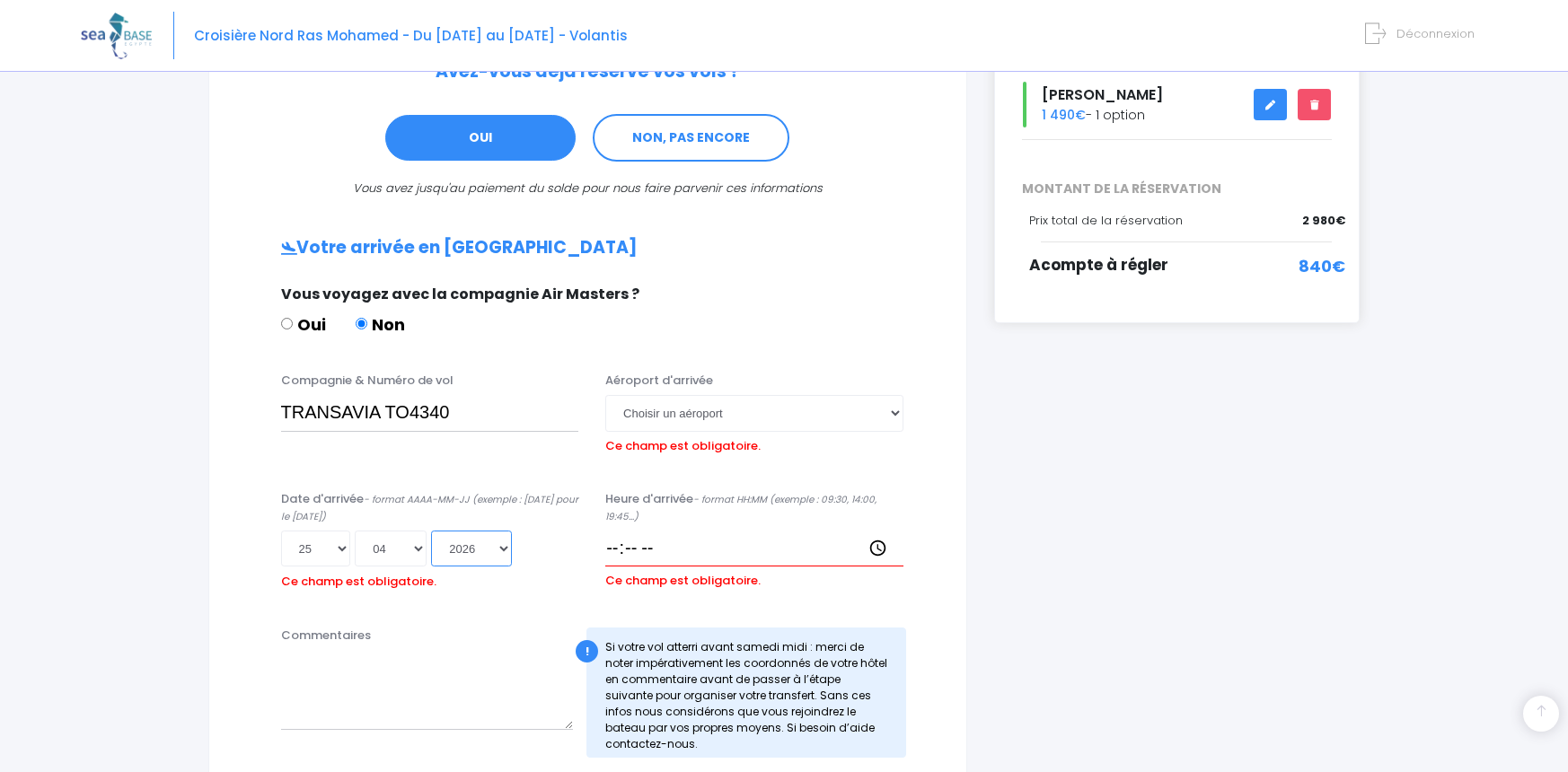
type input "2026-04-25"
select select "Hurghada"
click at [704, 547] on div "Heure d'arrivée - format HH:MM (exemple : 09:30, 14:00, 19:45...) Ce champ est …" at bounding box center [754, 544] width 325 height 107
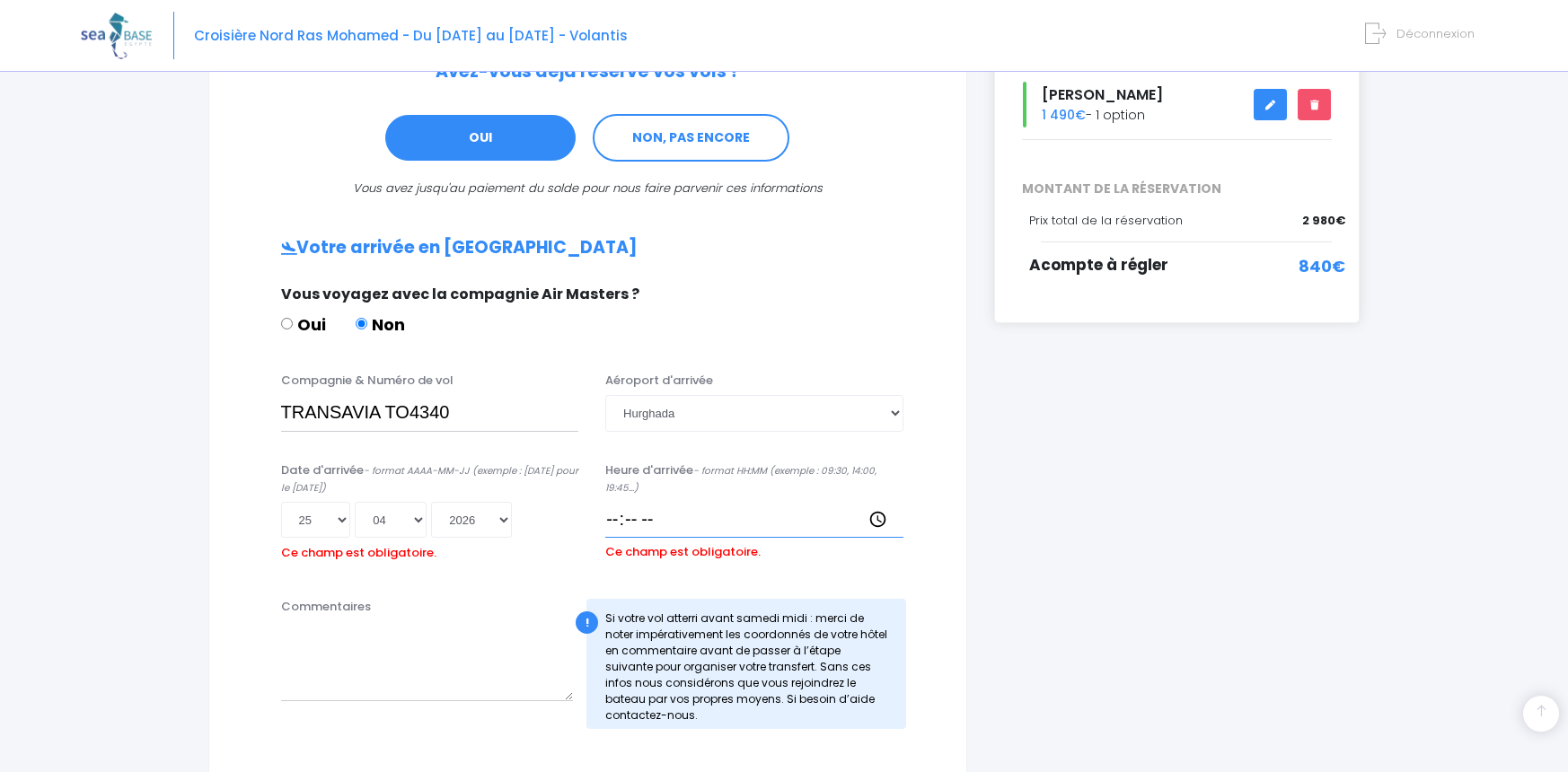
scroll to position [390, 0]
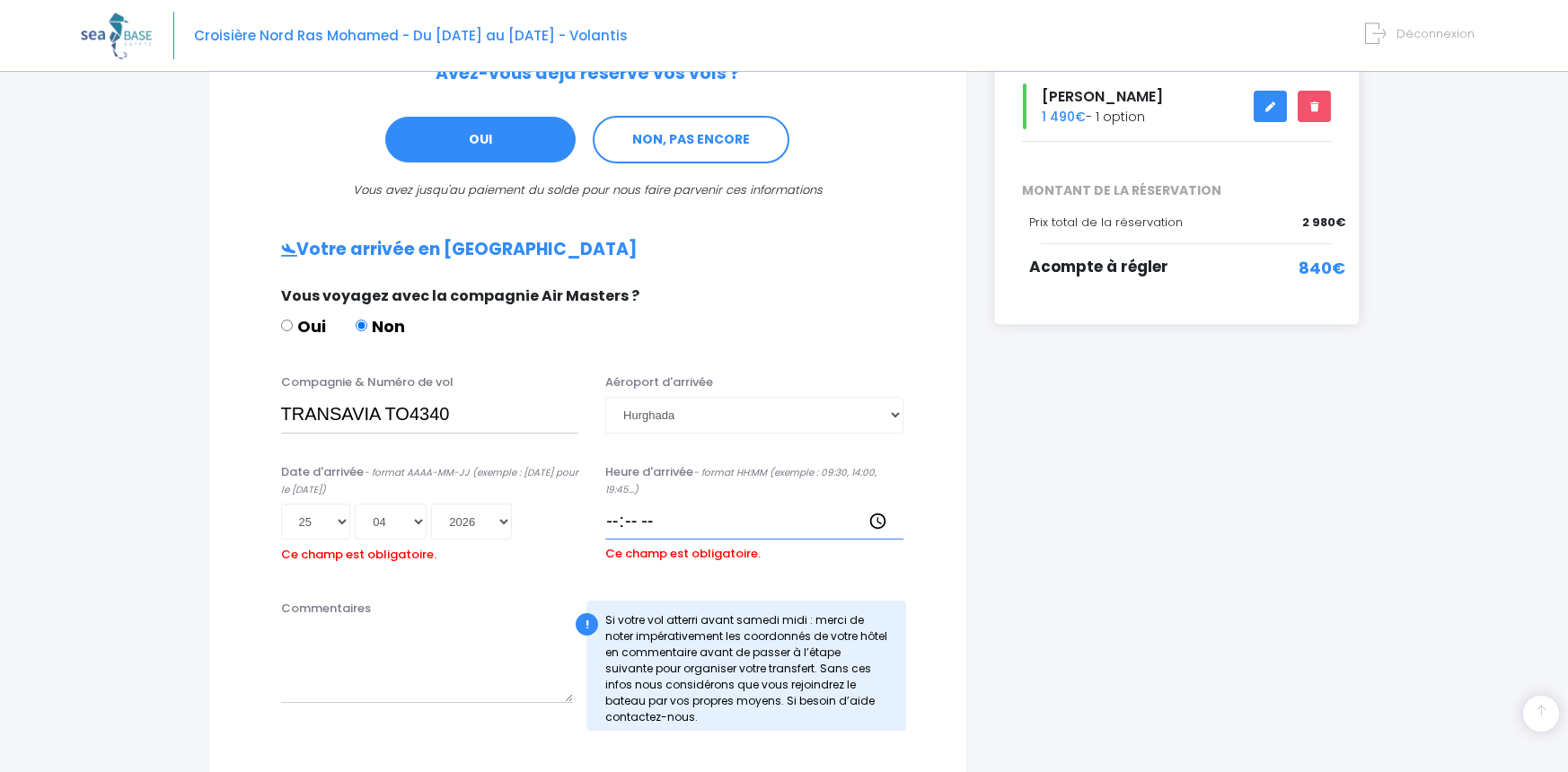
click at [699, 524] on input "Heure d'arrivée - format HH:MM (exemple : 09:30, 14:00, 19:45...)" at bounding box center [754, 521] width 298 height 36
click at [641, 522] on input "Heure d'arrivée - format HH:MM (exemple : 09:30, 14:00, 19:45...)" at bounding box center [754, 521] width 298 height 36
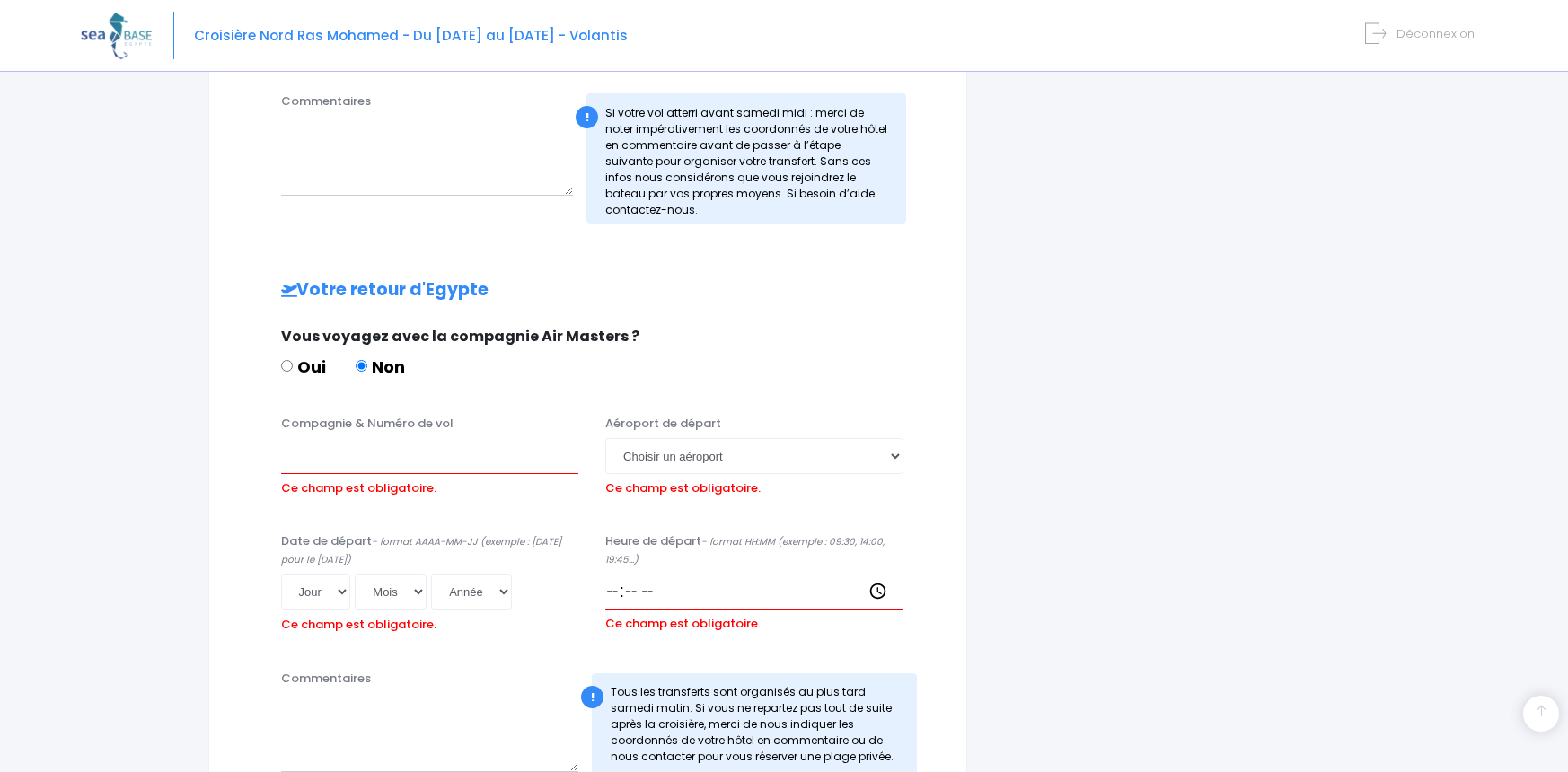
scroll to position [908, 0]
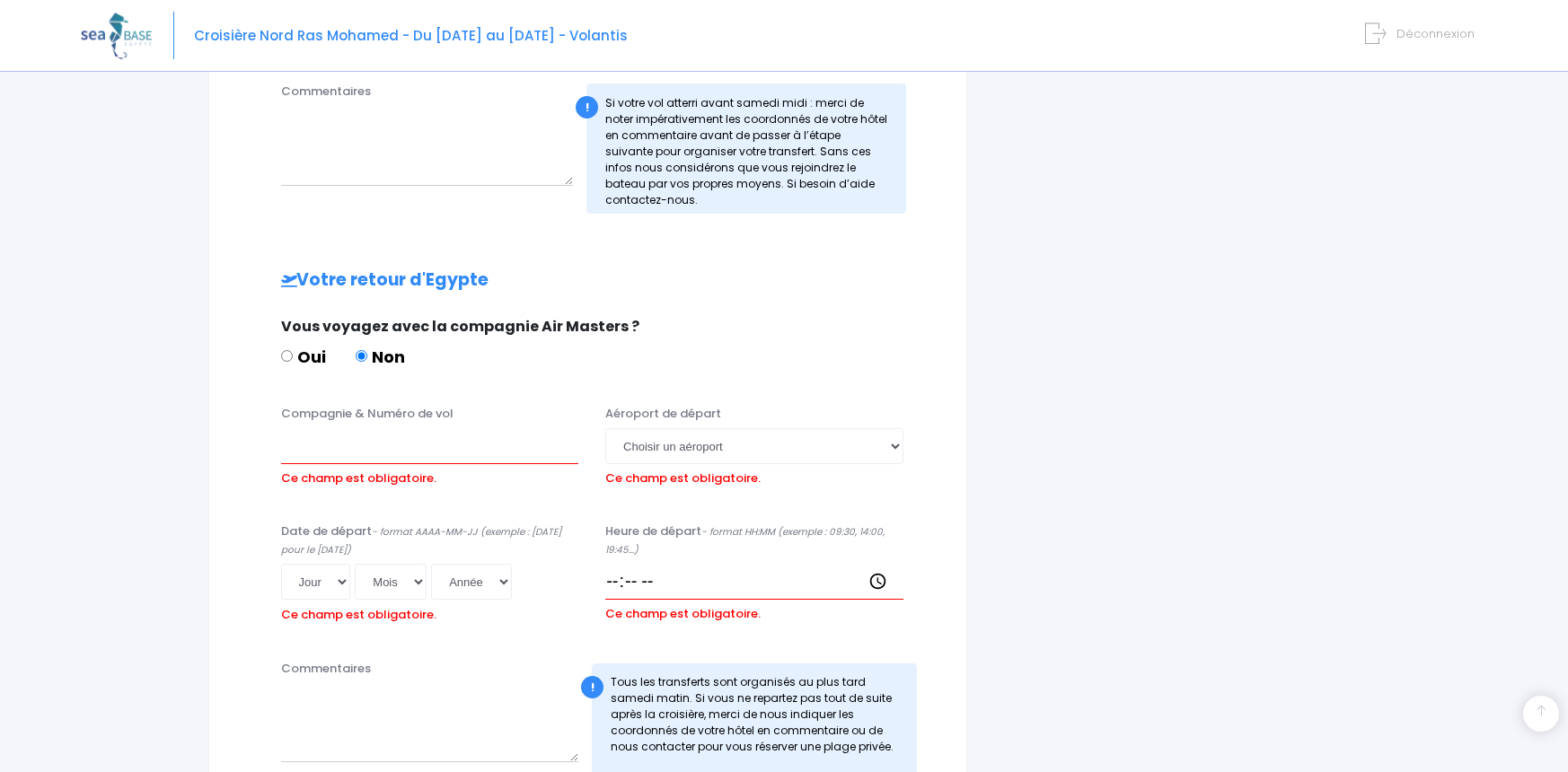
type input "16:15"
click at [383, 456] on input "Compagnie & Numéro de vol" at bounding box center [430, 446] width 298 height 36
type input "EASYJET EJU4658"
select select "Hurghada"
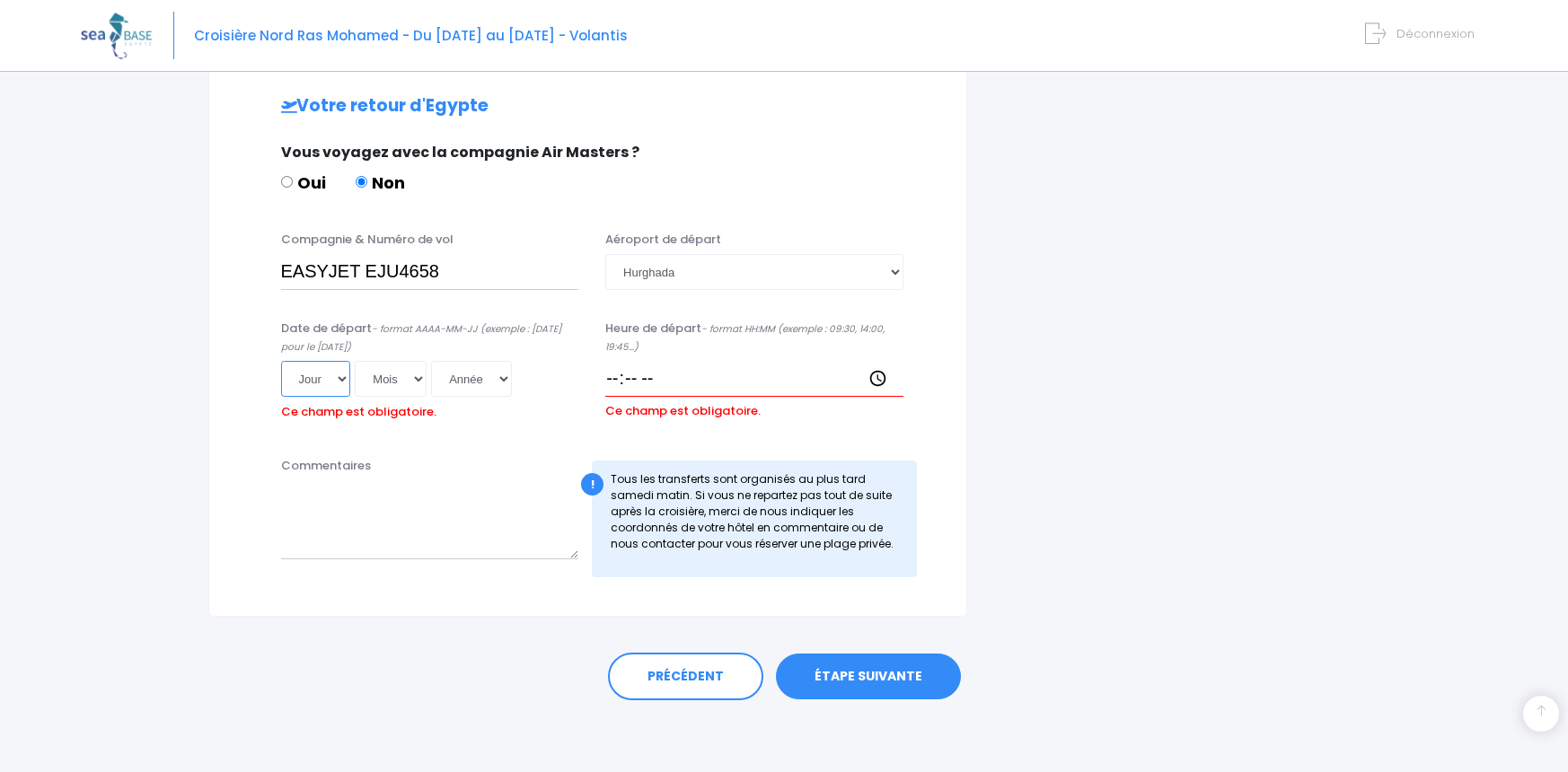
scroll to position [1075, 0]
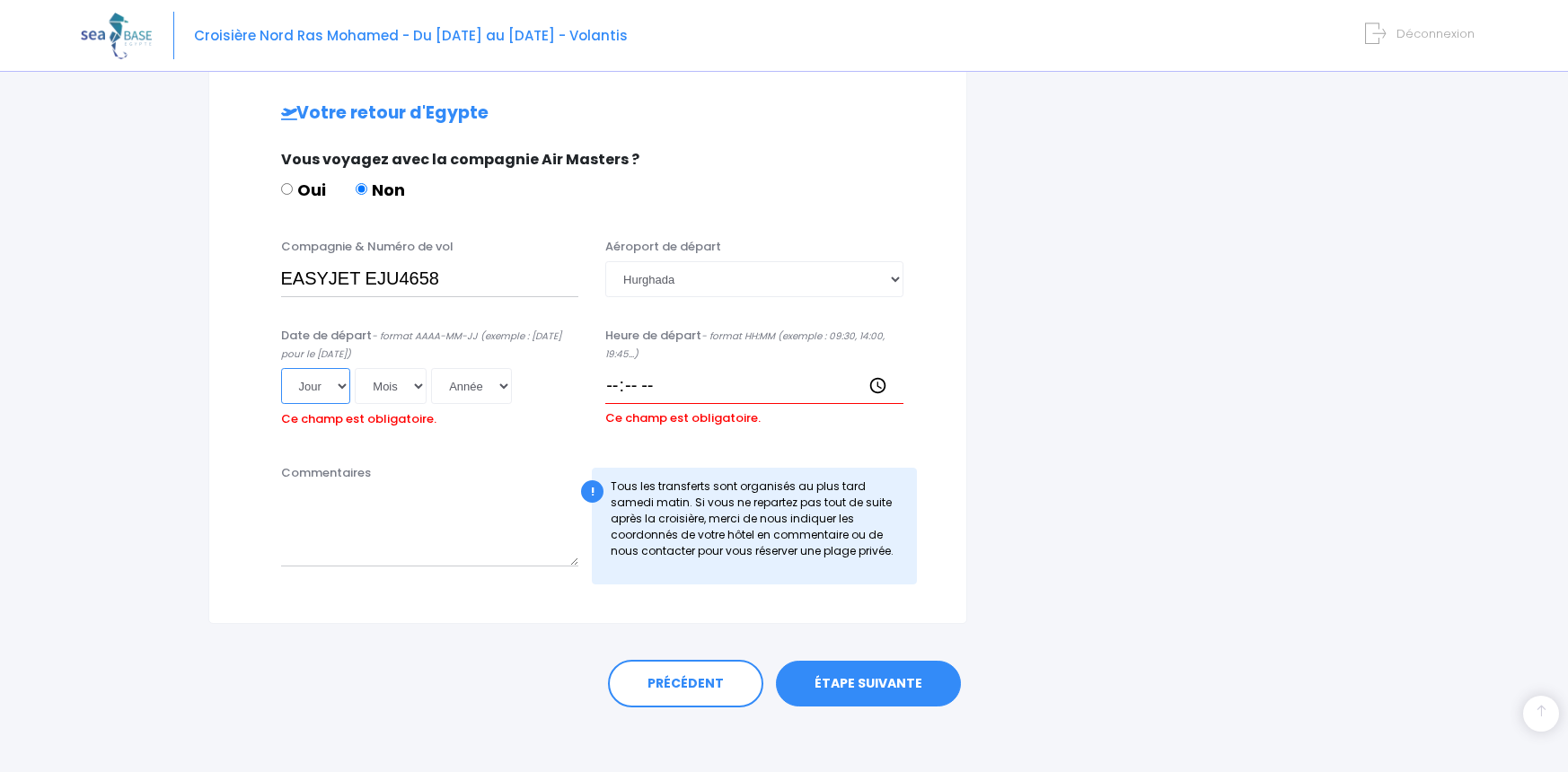
select select "02"
select select "05"
select select "2026"
type input "2026-05-02"
click at [616, 379] on input "Heure de départ - format HH:MM (exemple : 09:30, 14:00, 19:45...)" at bounding box center [754, 386] width 298 height 36
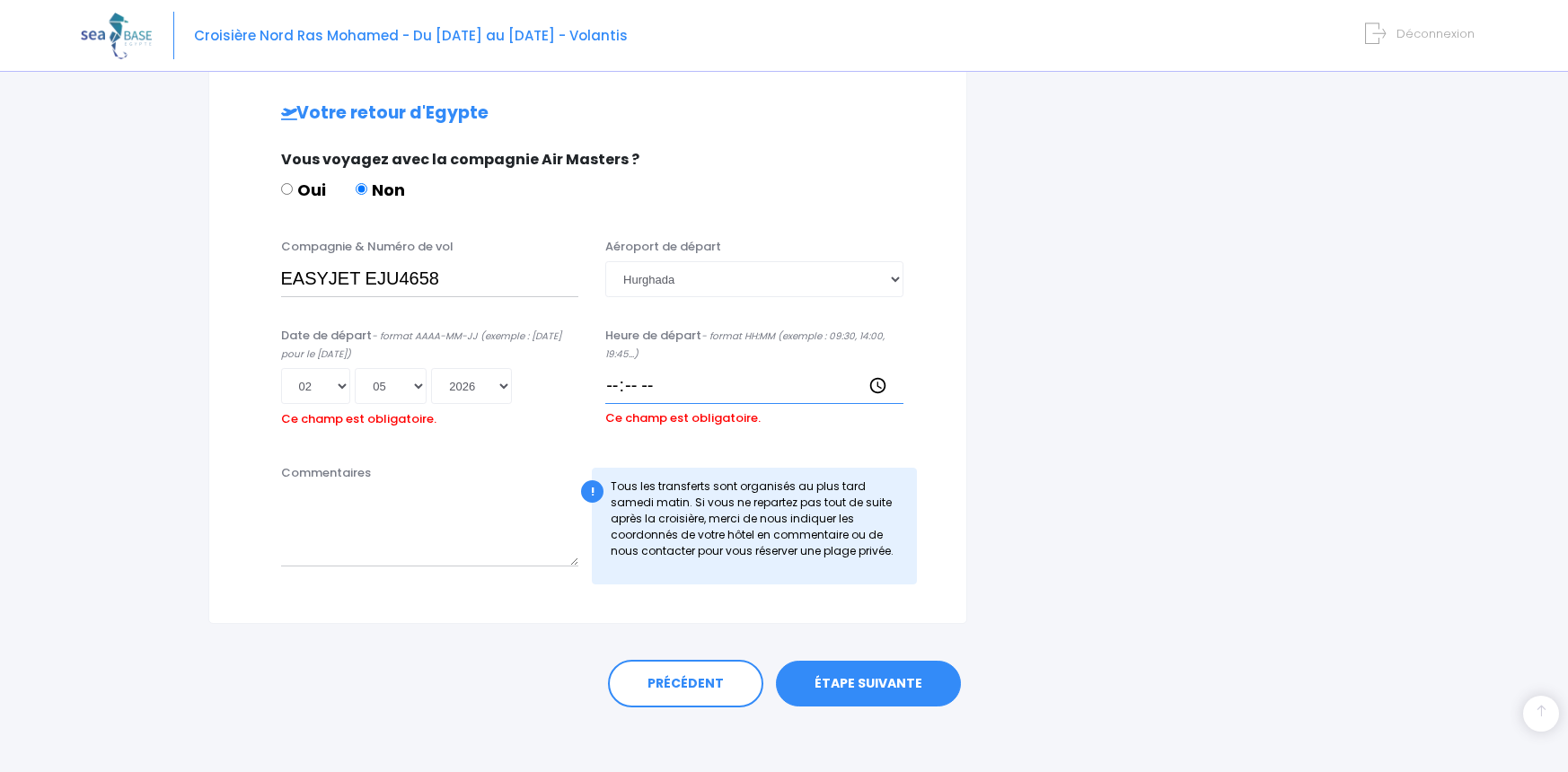
click at [663, 382] on input "Heure de départ - format HH:MM (exemple : 09:30, 14:00, 19:45...)" at bounding box center [754, 386] width 298 height 36
click at [653, 384] on input "Heure de départ - format HH:MM (exemple : 09:30, 14:00, 19:45...)" at bounding box center [754, 386] width 298 height 36
type input "18:50"
click at [518, 553] on textarea "Commentaires" at bounding box center [430, 526] width 298 height 79
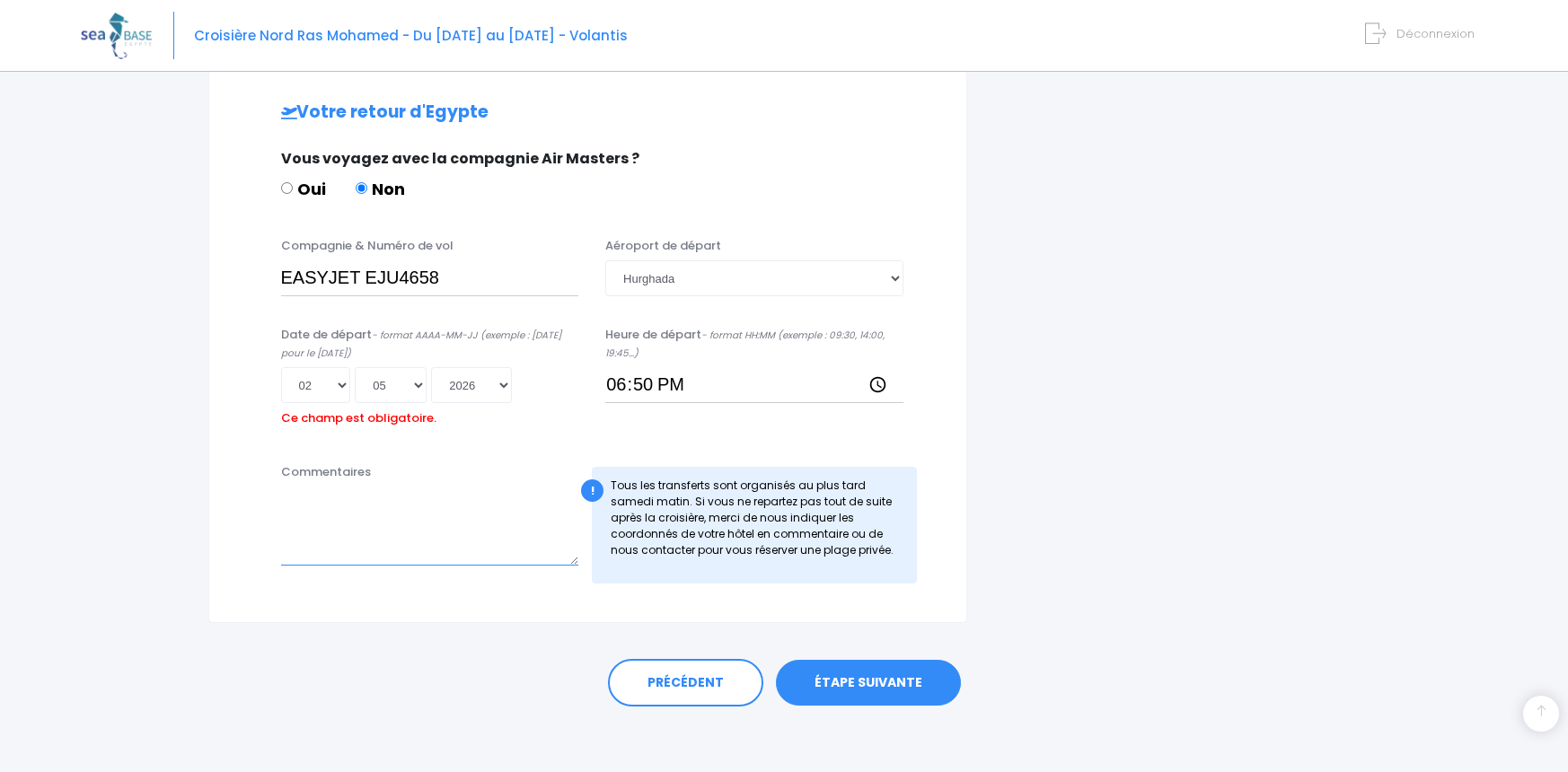
scroll to position [1075, 0]
type textarea "Plage privée"
click at [838, 679] on link "ÉTAPE SUIVANTE" at bounding box center [868, 684] width 185 height 47
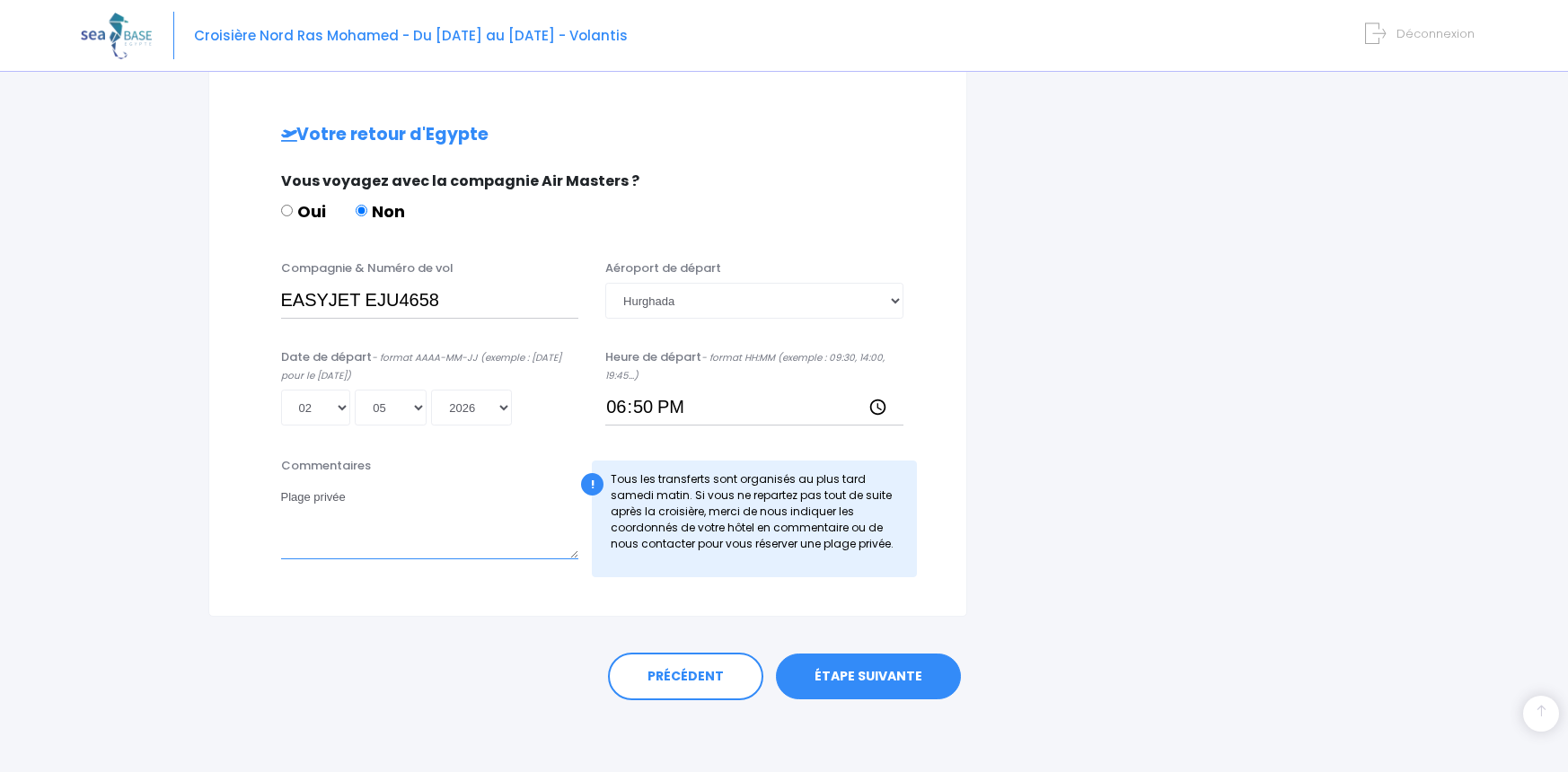
click at [541, 554] on textarea "Plage privée" at bounding box center [430, 520] width 298 height 79
click at [838, 679] on link "ÉTAPE SUIVANTE" at bounding box center [868, 677] width 185 height 47
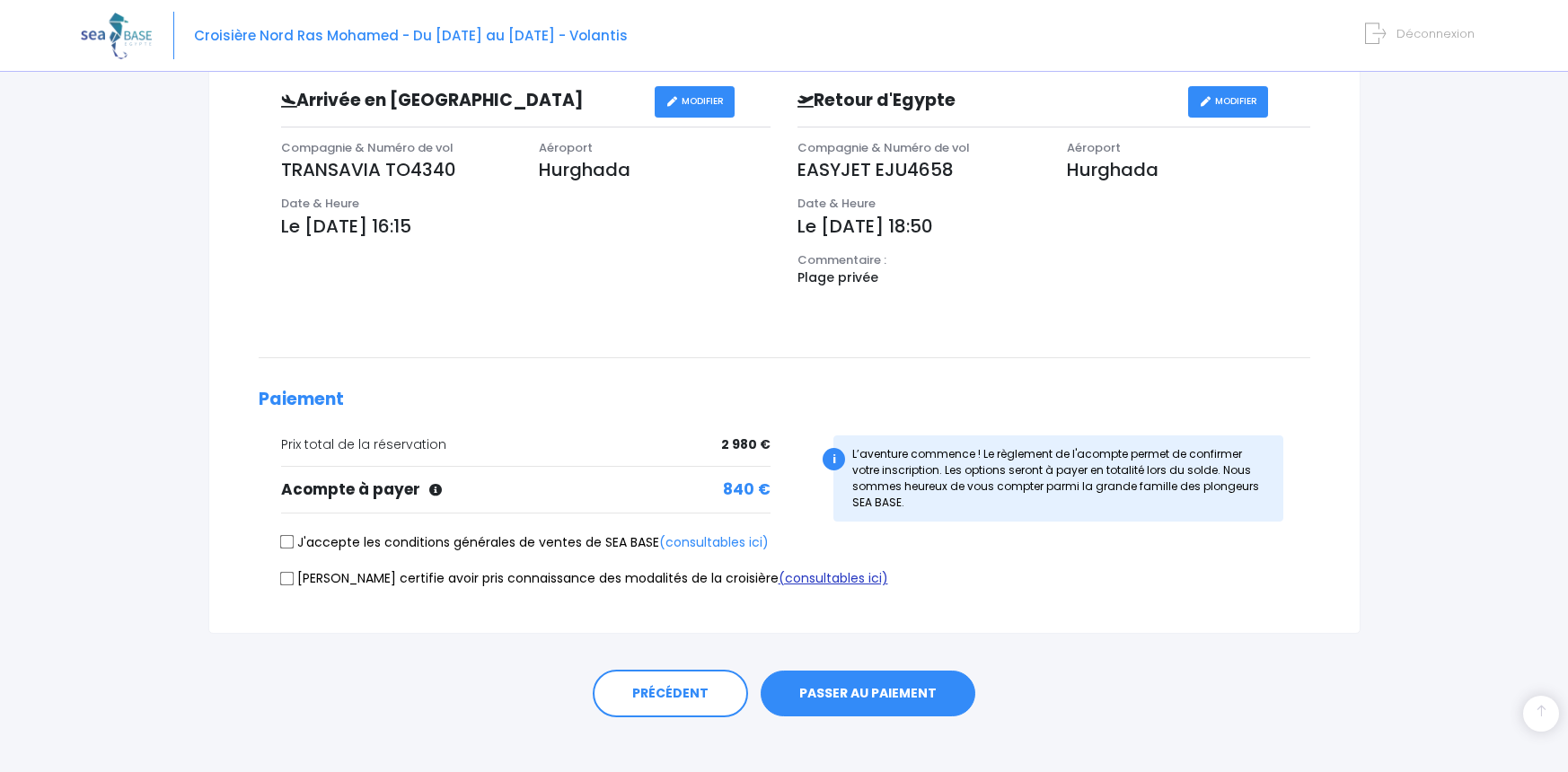
scroll to position [574, 0]
click at [292, 541] on input "J'accepte les conditions générales de ventes de SEA BASE (consultables ici)" at bounding box center [286, 541] width 14 height 14
checkbox input "true"
click at [283, 578] on input "[PERSON_NAME] certifie avoir pris connaissance des modalités de la croisière (c…" at bounding box center [286, 577] width 14 height 14
checkbox input "true"
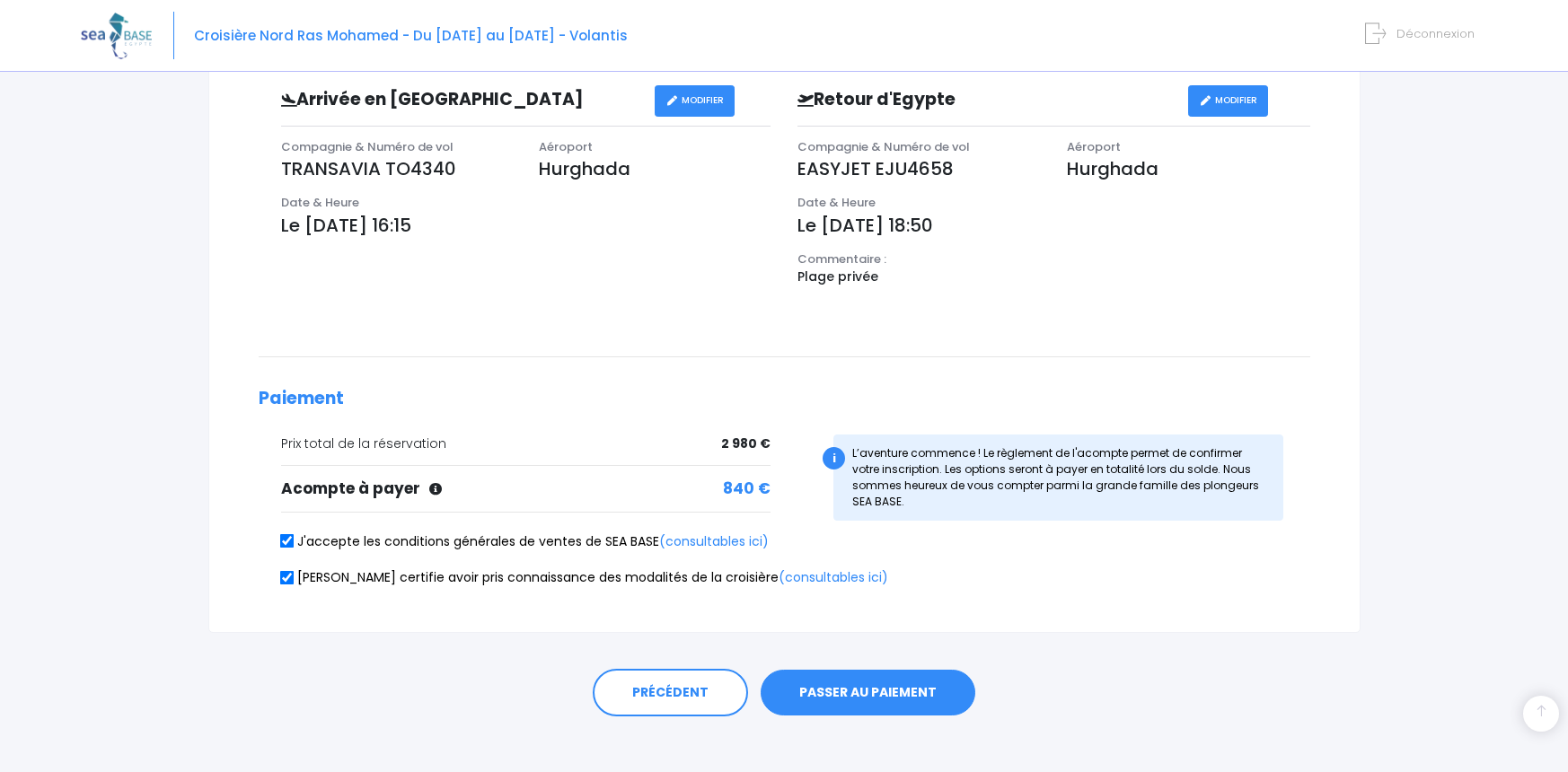
click at [832, 676] on button "PASSER AU PAIEMENT" at bounding box center [868, 693] width 215 height 47
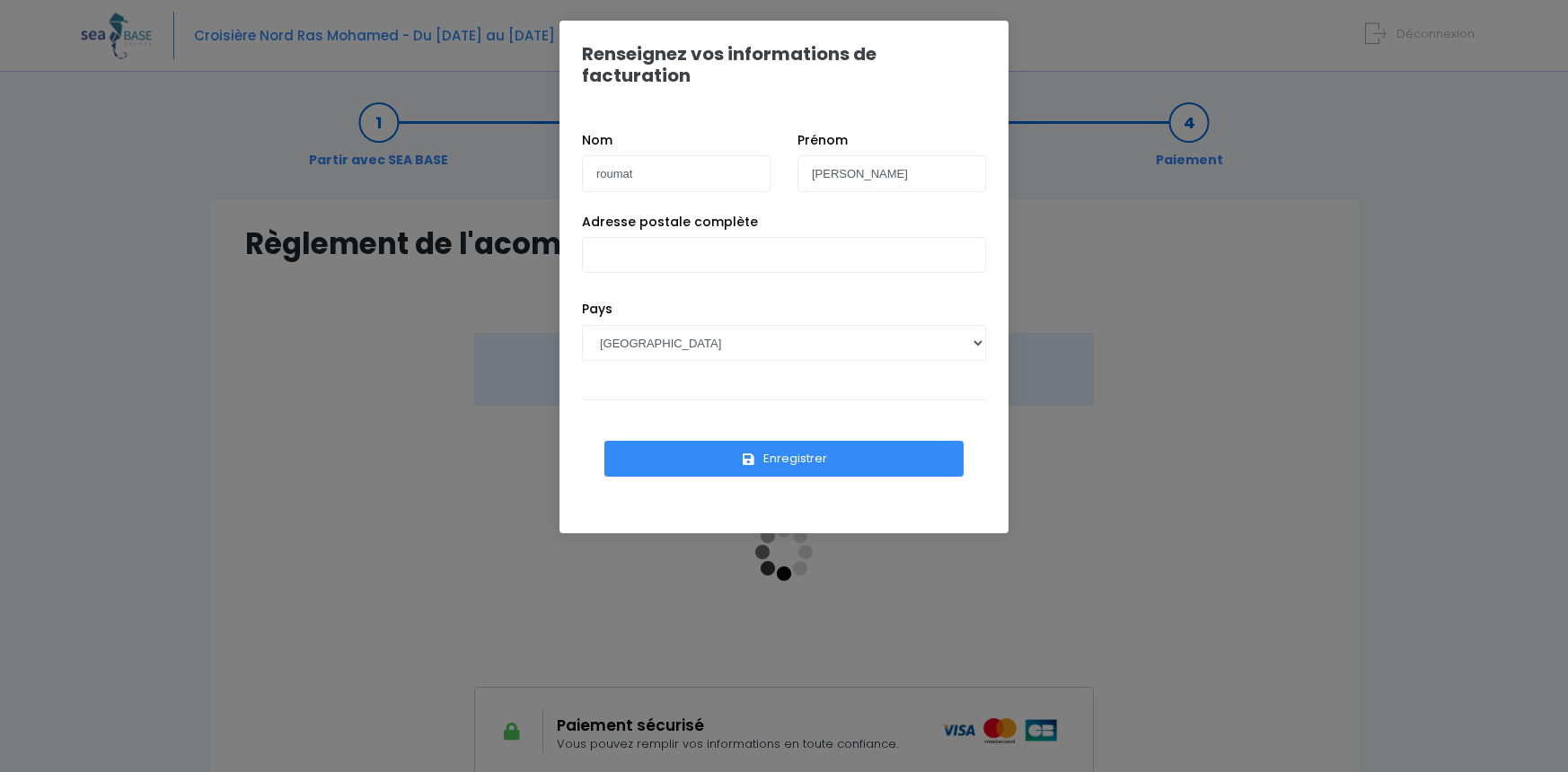
click at [665, 258] on div "Adresse postale complète" at bounding box center [784, 257] width 431 height 88
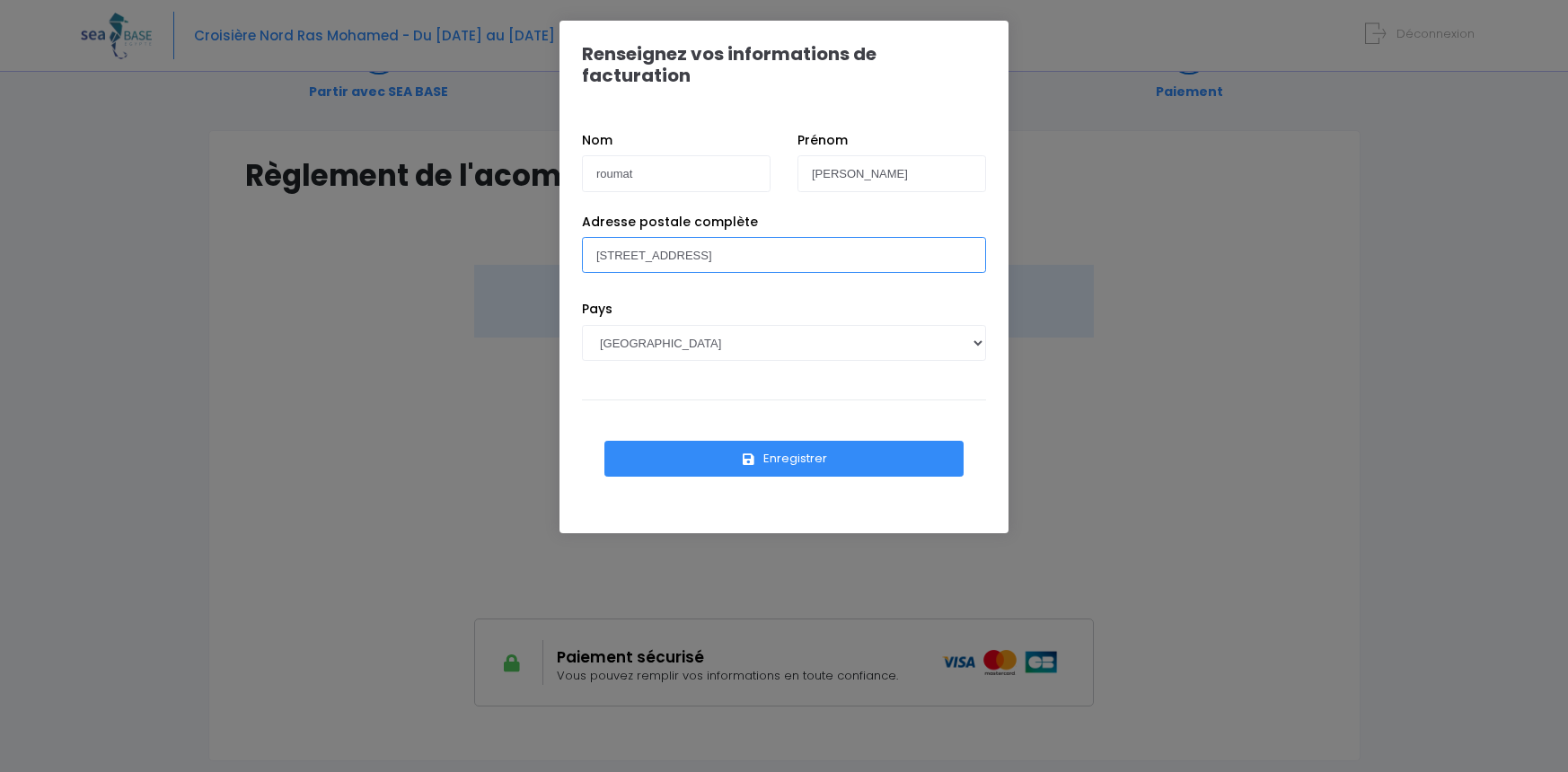
scroll to position [112, 0]
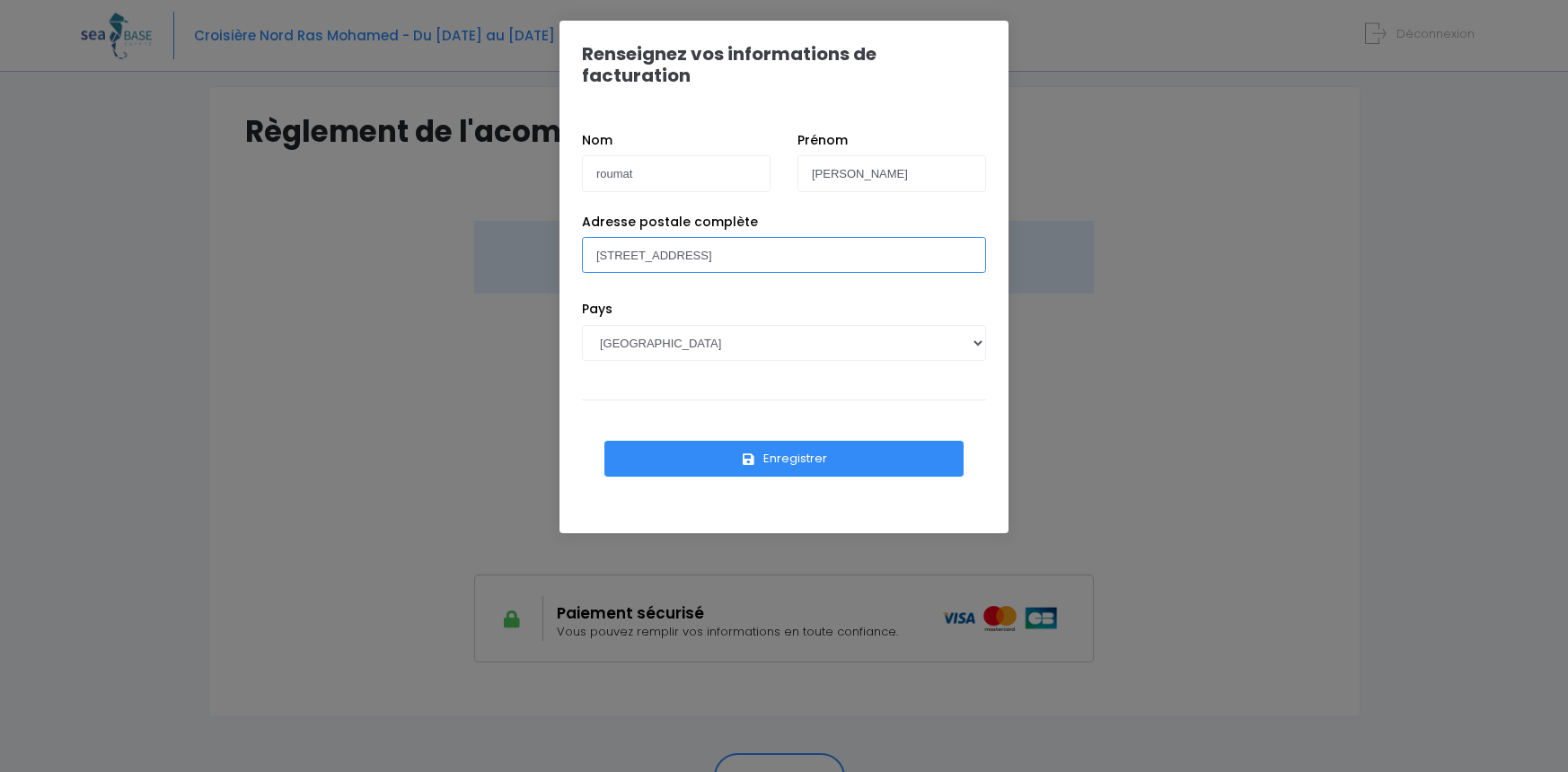
type input "[STREET_ADDRESS]"
click at [787, 445] on button "Enregistrer" at bounding box center [784, 459] width 359 height 36
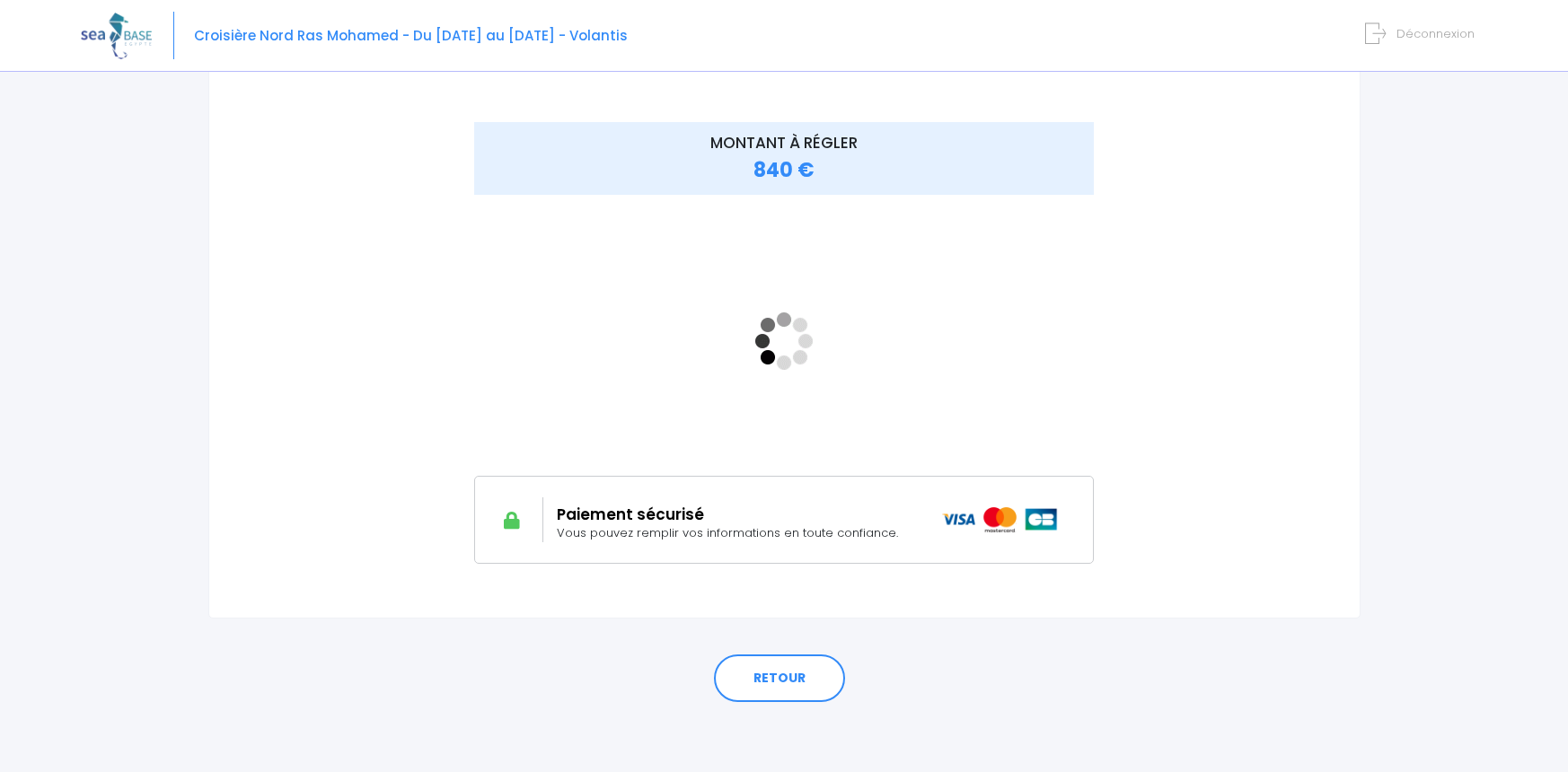
scroll to position [217, 0]
click at [790, 669] on link "RETOUR" at bounding box center [779, 677] width 131 height 49
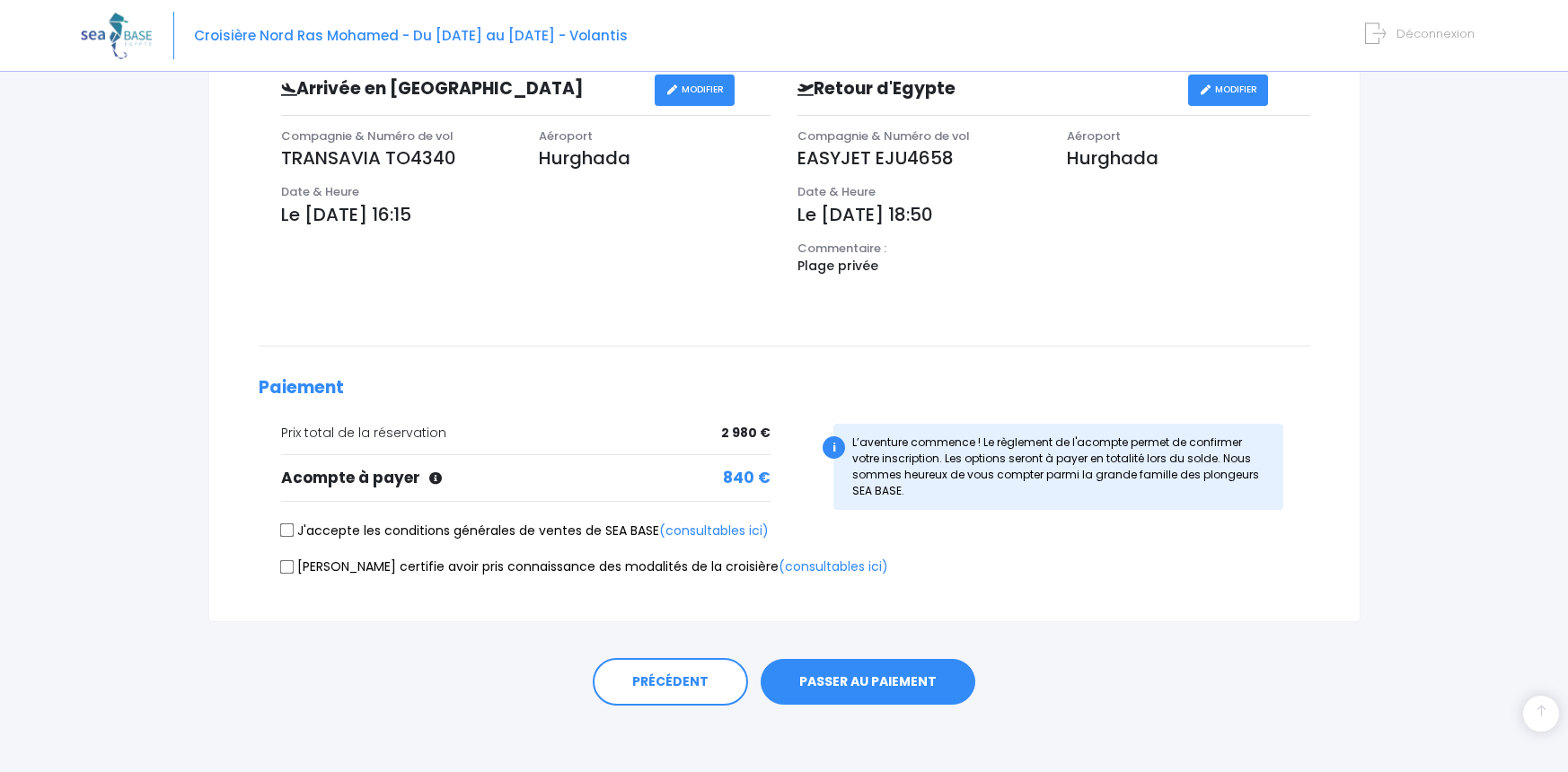
click at [844, 667] on button "PASSER AU PAIEMENT" at bounding box center [868, 682] width 215 height 47
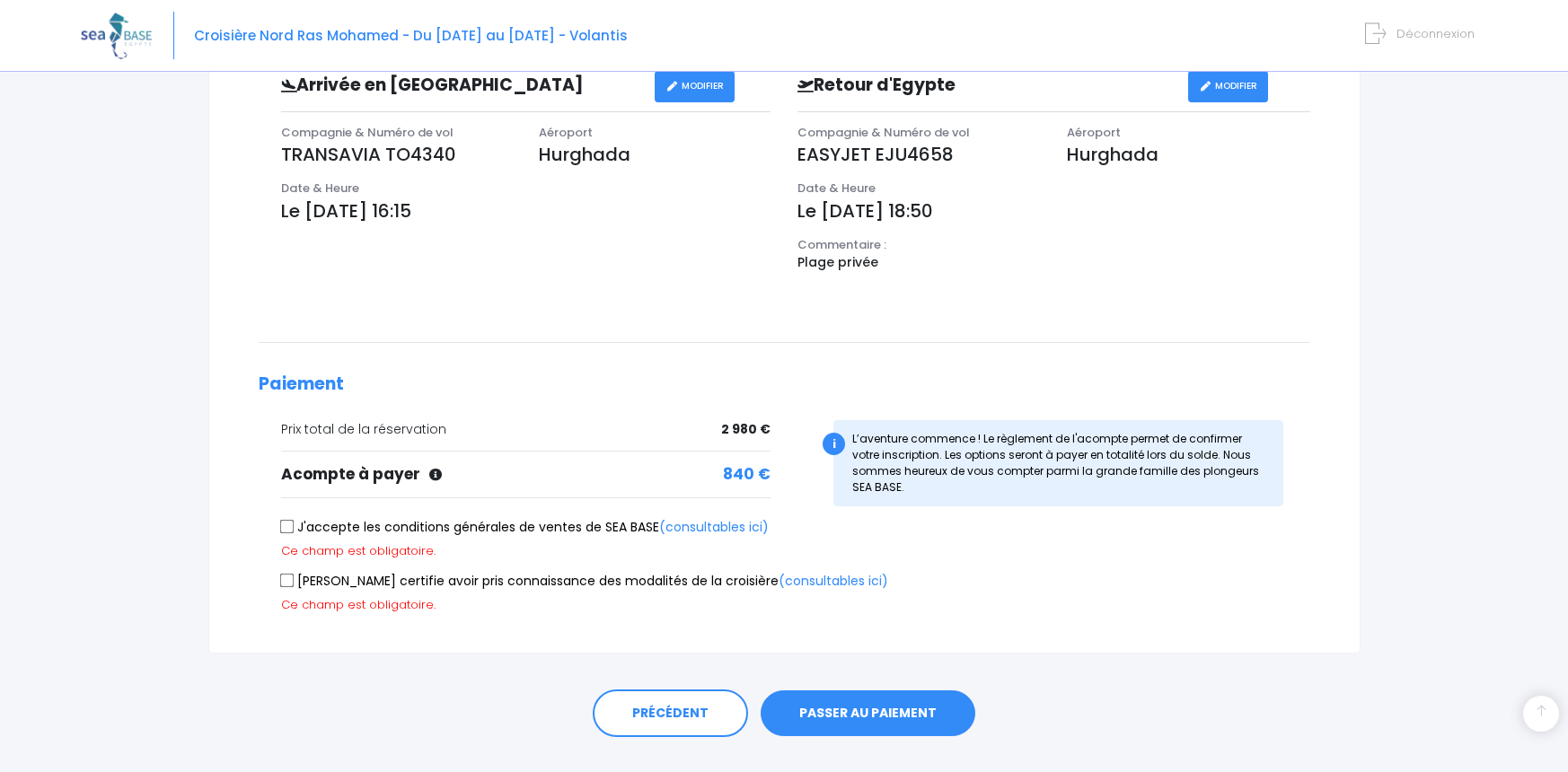
scroll to position [618, 0]
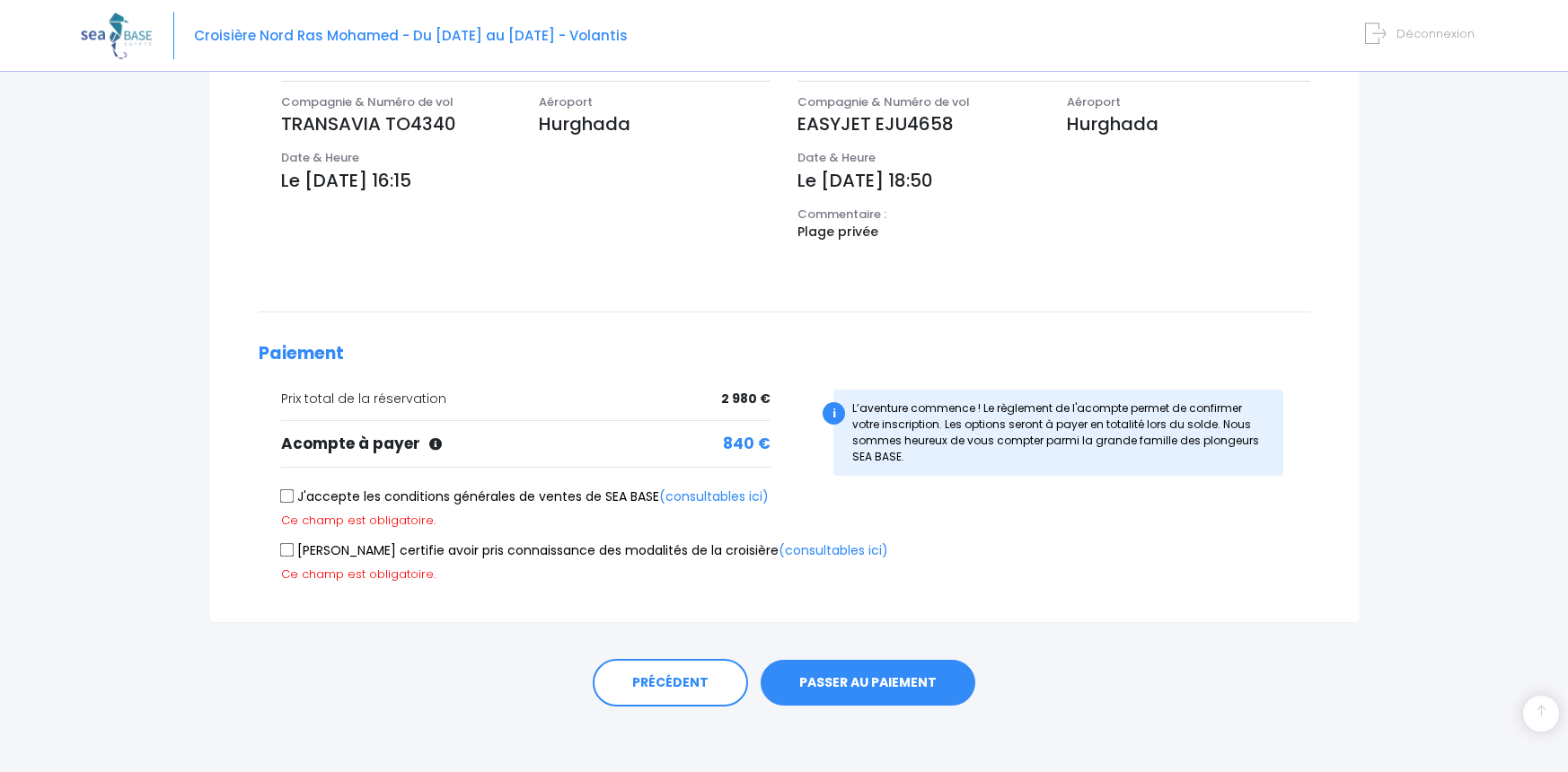
click at [289, 512] on div "Ce champ est obligatoire." at bounding box center [789, 521] width 1016 height 18
click at [290, 497] on label "J'accepte les conditions générales de ventes de SEA BASE (consultables ici)" at bounding box center [525, 496] width 488 height 19
click at [290, 497] on input "J'accepte les conditions générales de ventes de SEA BASE (consultables ici)" at bounding box center [286, 496] width 14 height 14
checkbox input "true"
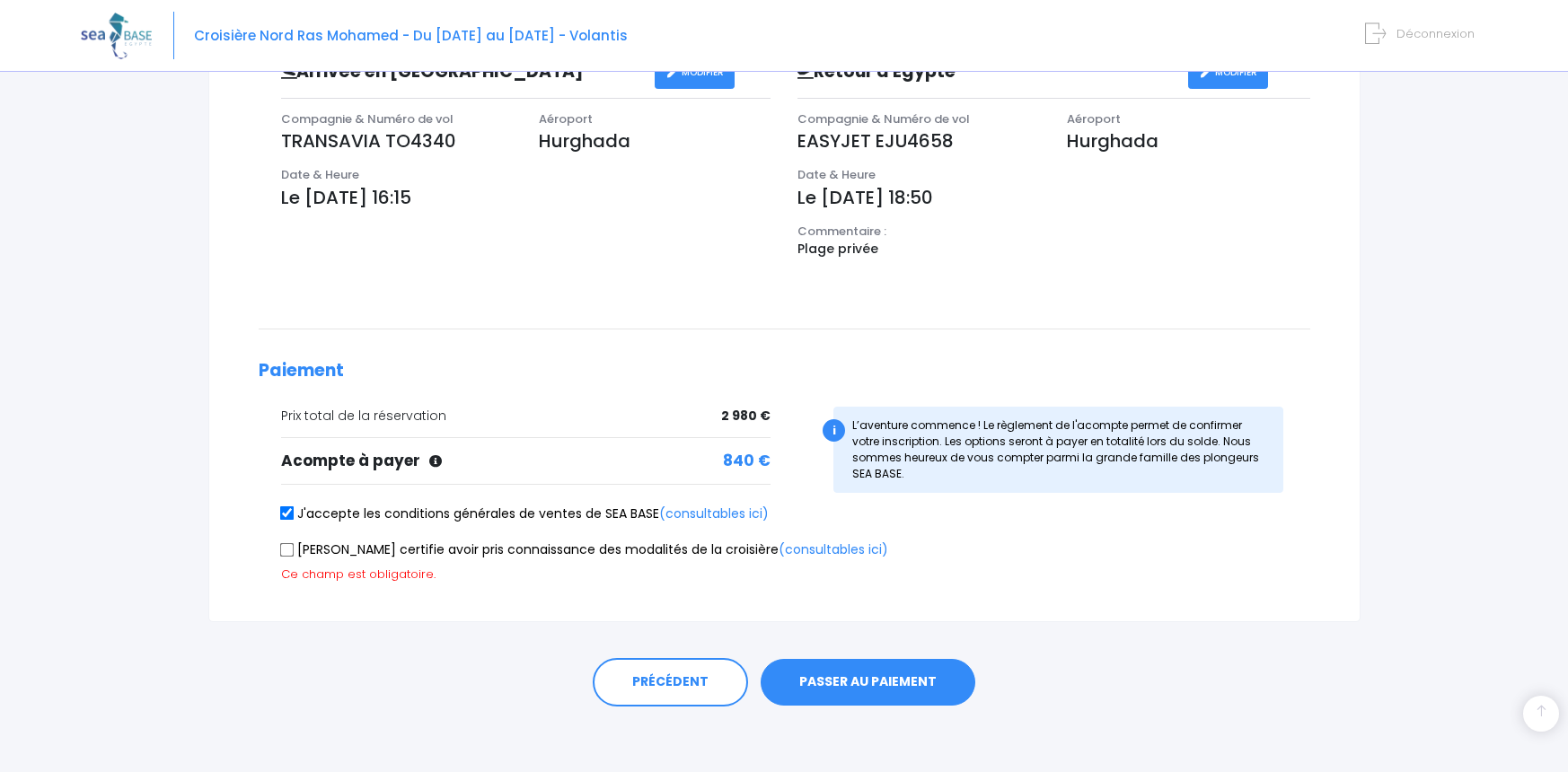
click at [291, 542] on input "[PERSON_NAME] certifie avoir pris connaissance des modalités de la croisière (c…" at bounding box center [286, 549] width 14 height 14
checkbox input "true"
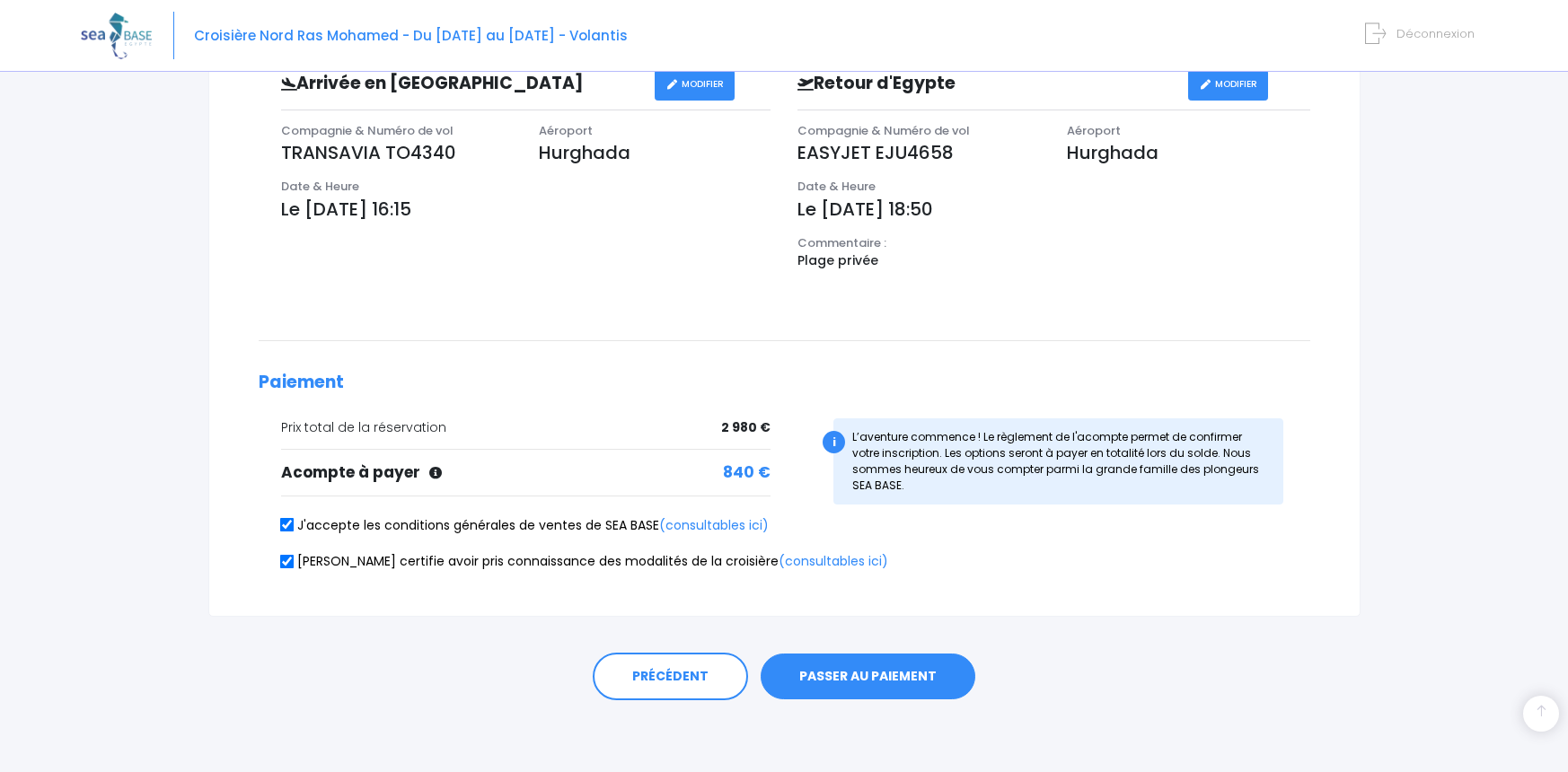
scroll to position [585, 0]
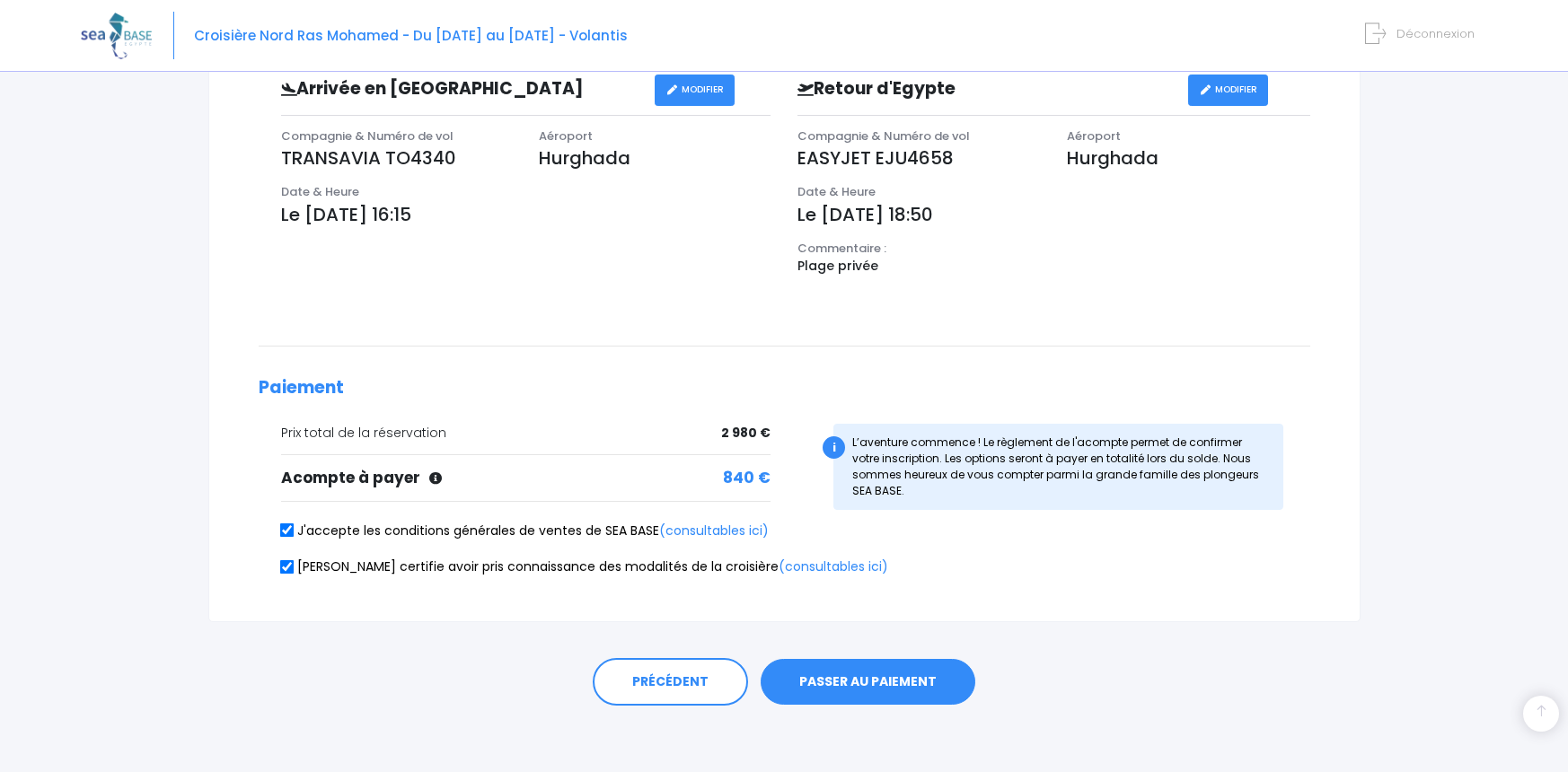
click at [847, 683] on button "PASSER AU PAIEMENT" at bounding box center [868, 682] width 215 height 47
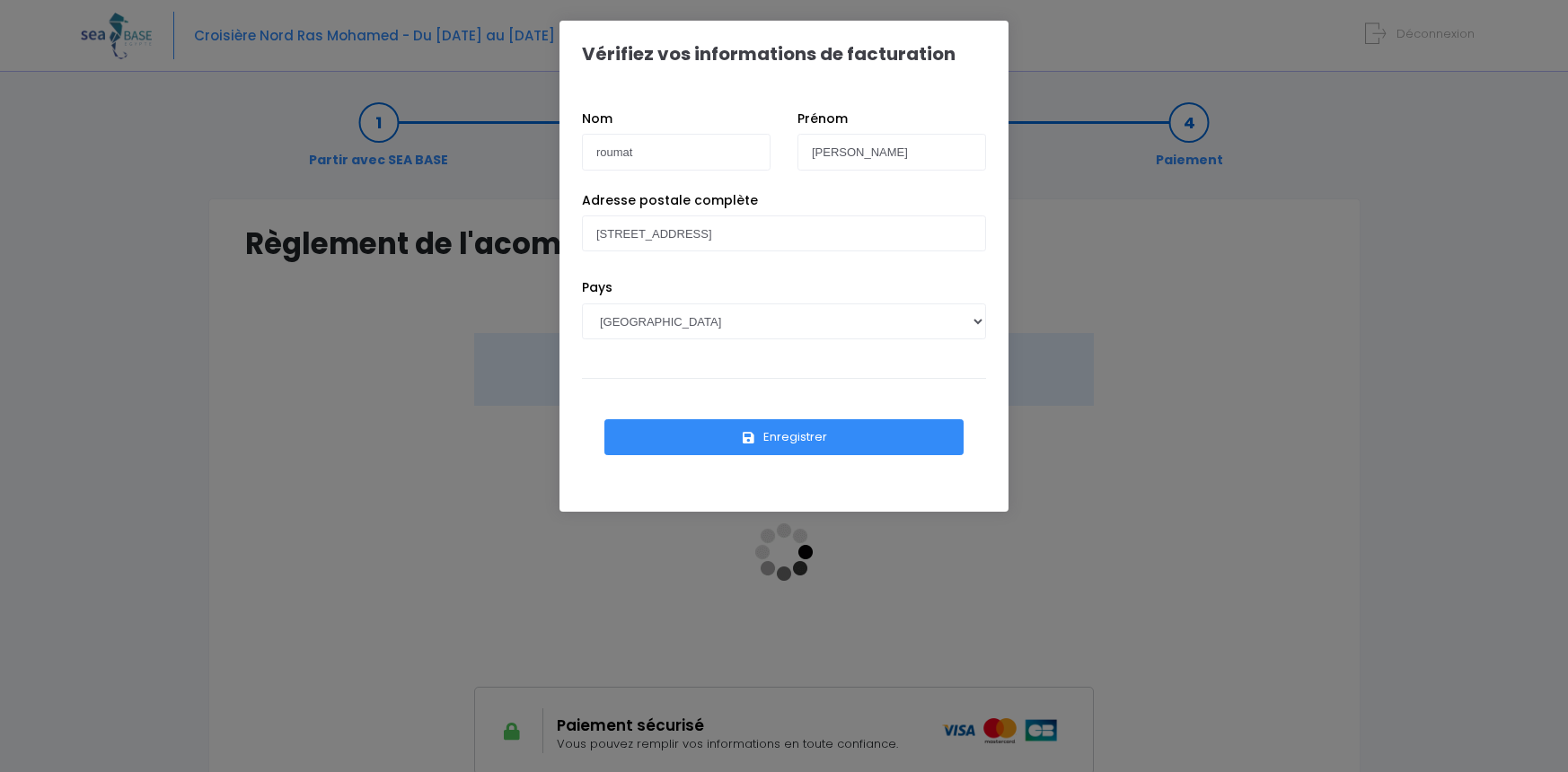
click at [799, 445] on button "Enregistrer" at bounding box center [784, 437] width 359 height 36
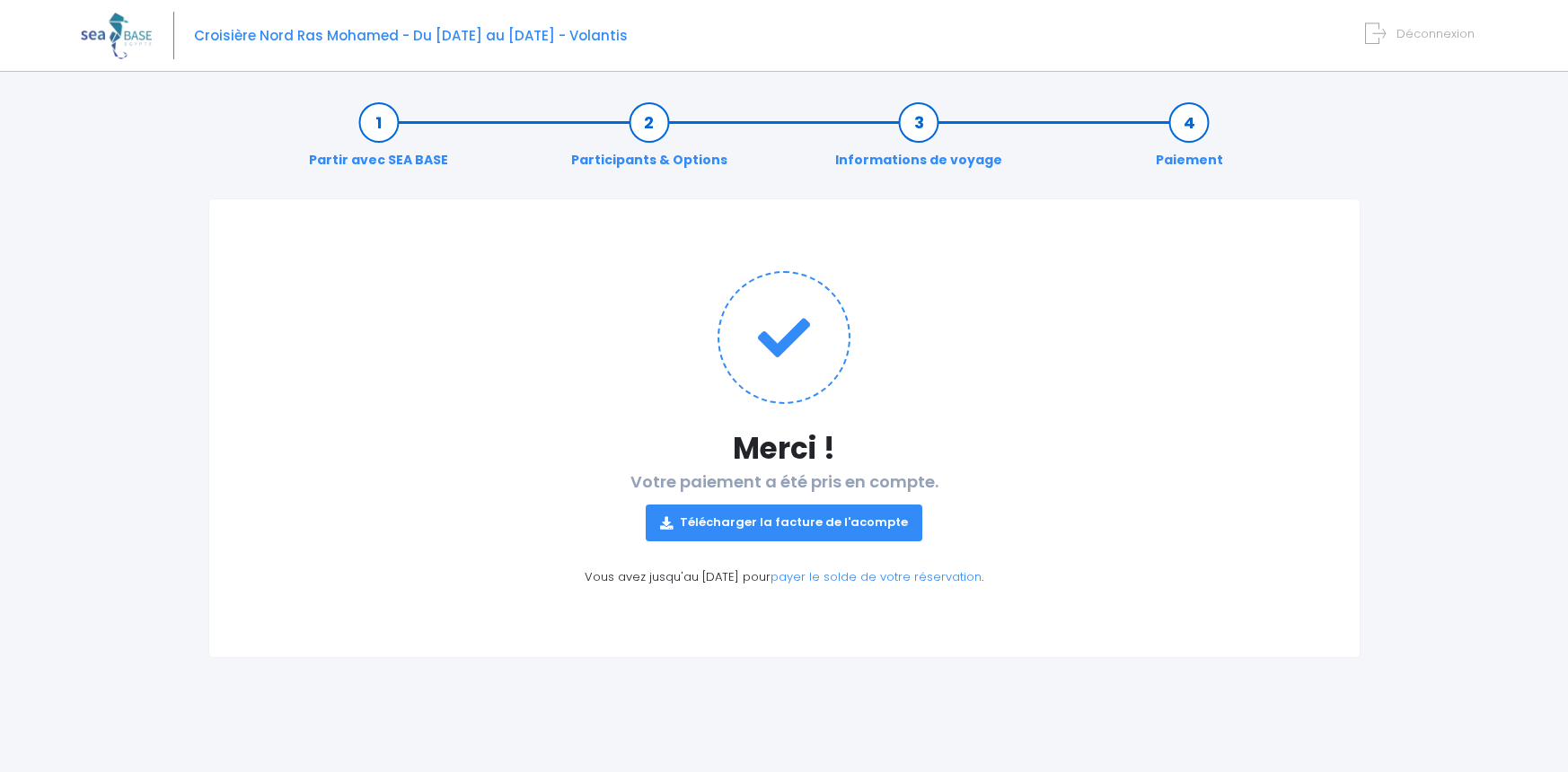
click at [796, 531] on link "Télécharger la facture de l'acompte" at bounding box center [784, 522] width 277 height 36
click at [809, 523] on link "Télécharger la facture de l'acompte" at bounding box center [784, 522] width 277 height 36
click at [806, 580] on link "payer le solde de votre réservation" at bounding box center [876, 577] width 211 height 17
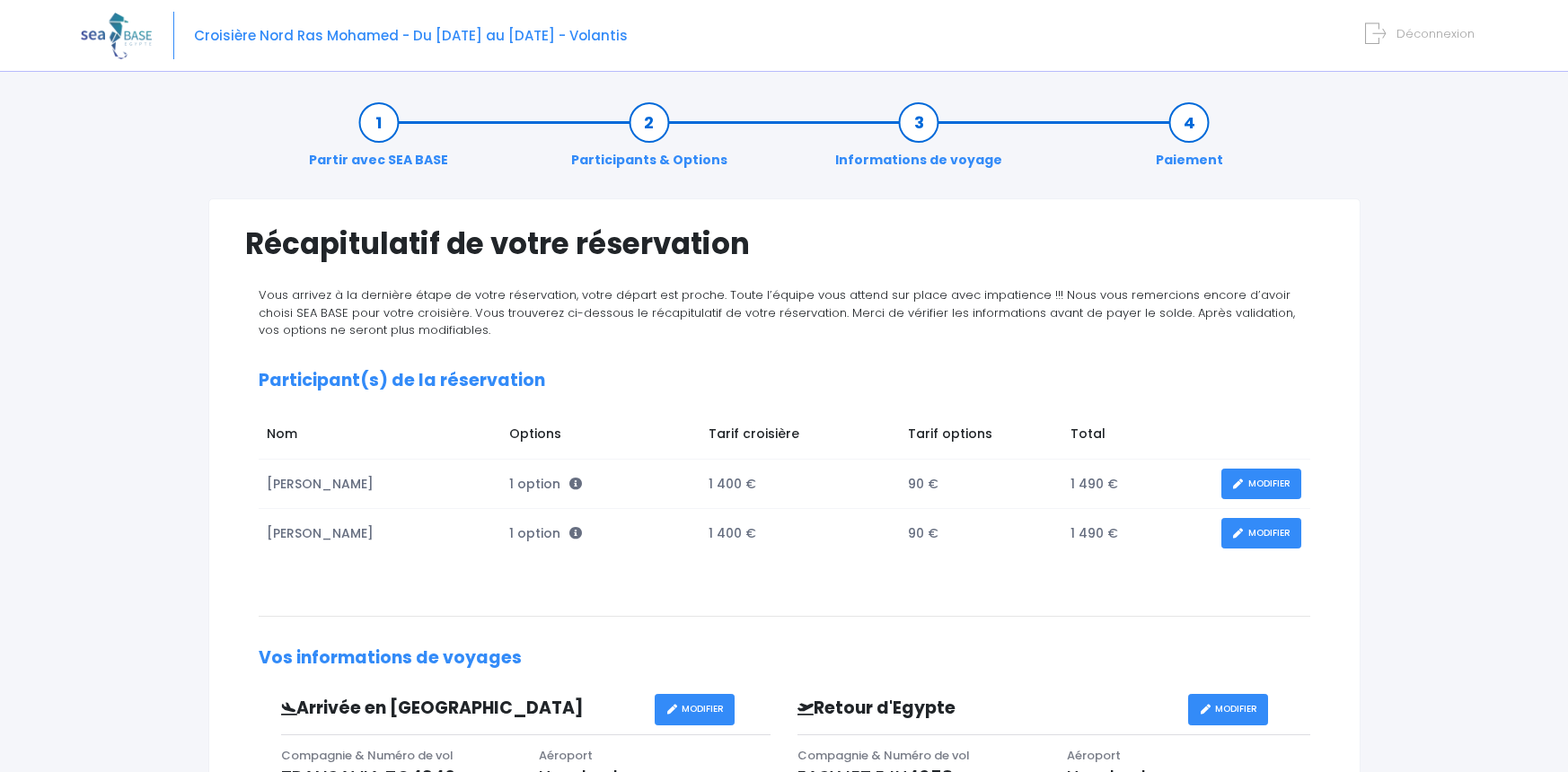
click at [1375, 29] on icon at bounding box center [1375, 34] width 21 height 30
